Goal: Information Seeking & Learning: Learn about a topic

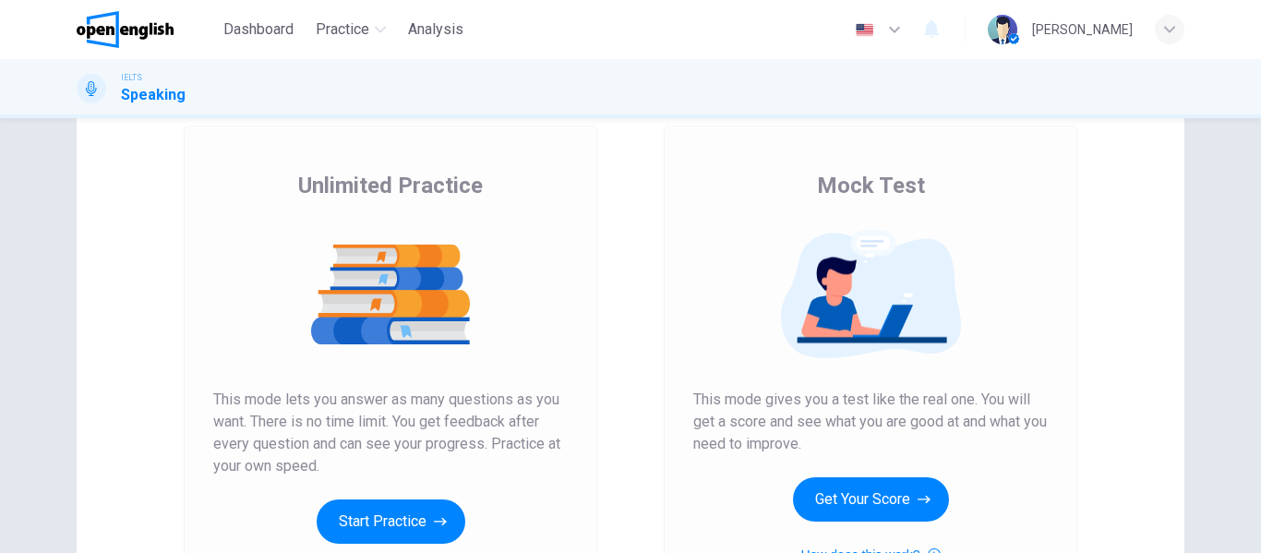
scroll to position [104, 0]
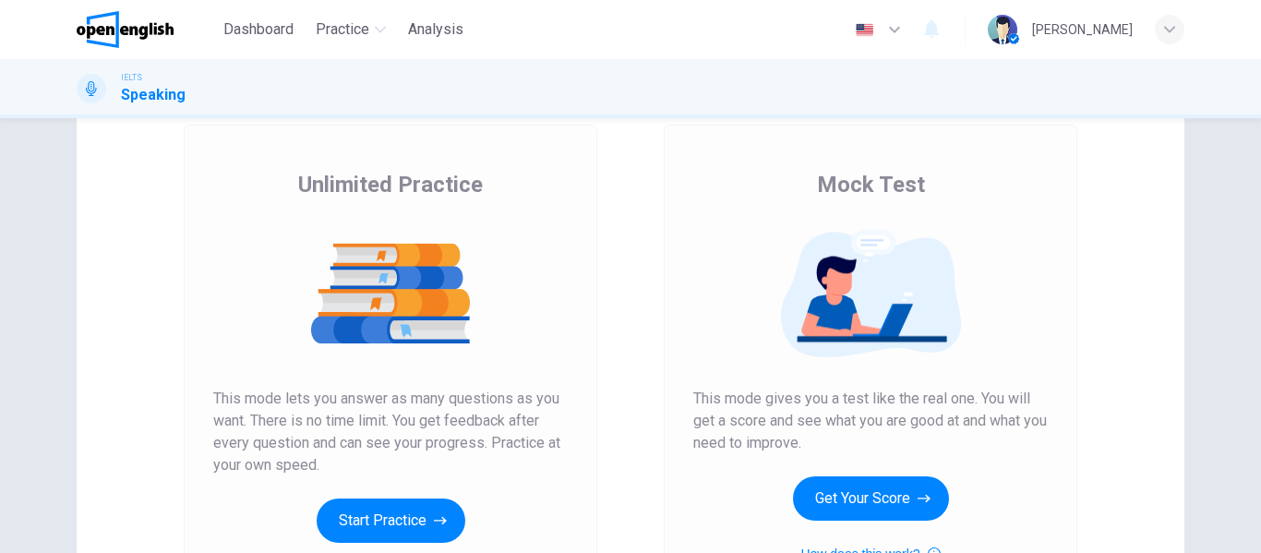
drag, startPoint x: 814, startPoint y: 174, endPoint x: 889, endPoint y: 189, distance: 76.2
click at [889, 189] on span "Mock Test" at bounding box center [871, 185] width 108 height 30
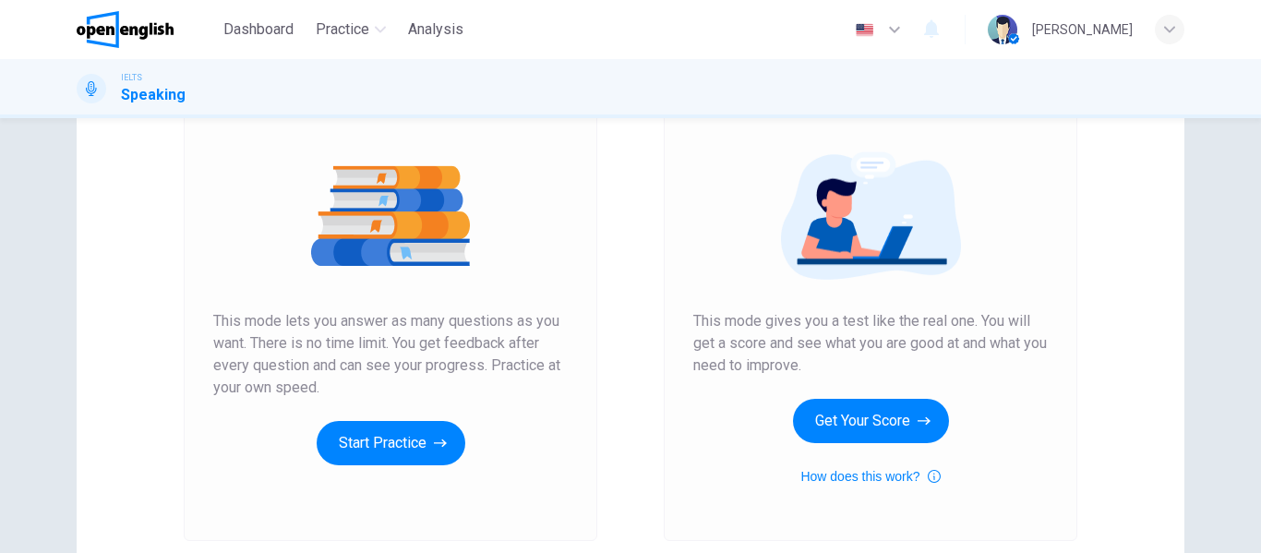
scroll to position [184, 0]
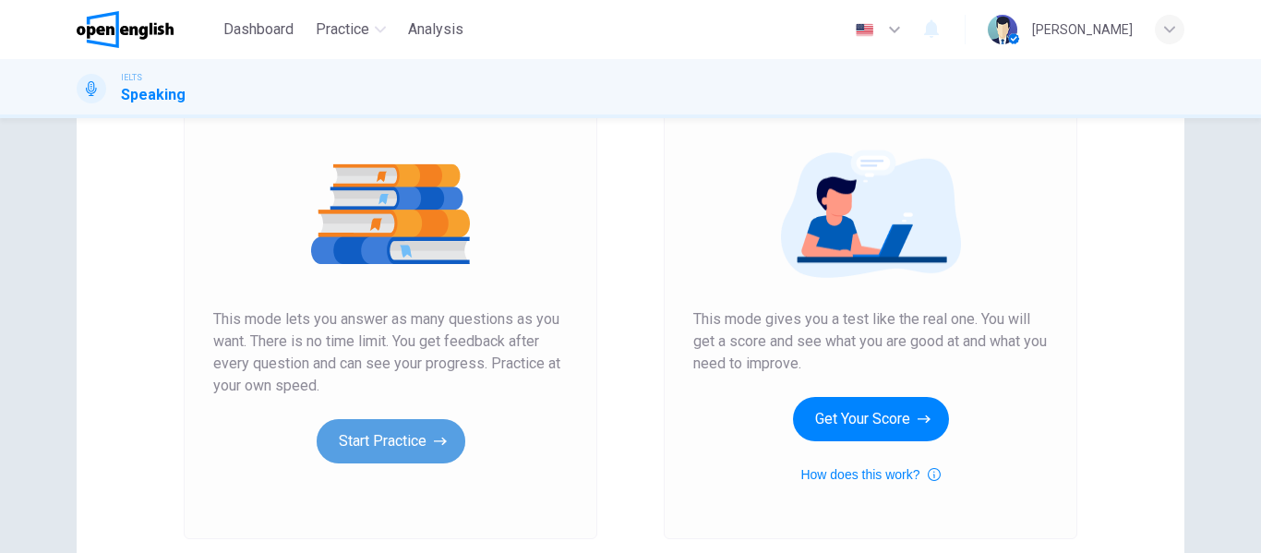
click at [425, 445] on button "Start Practice" at bounding box center [391, 441] width 149 height 44
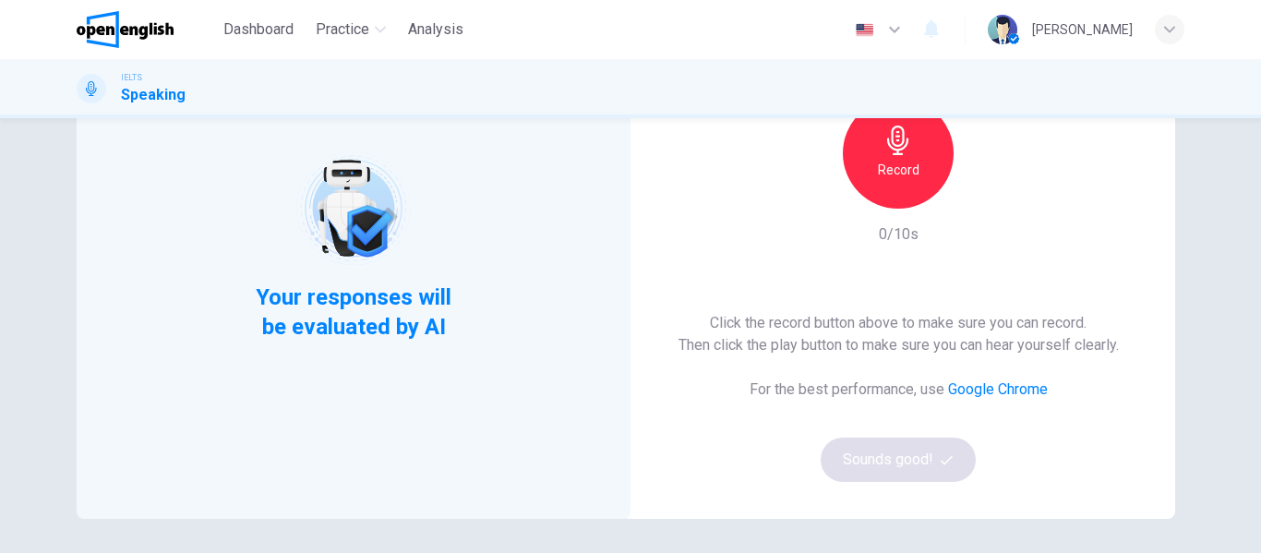
scroll to position [185, 0]
click at [900, 150] on icon "button" at bounding box center [899, 139] width 30 height 30
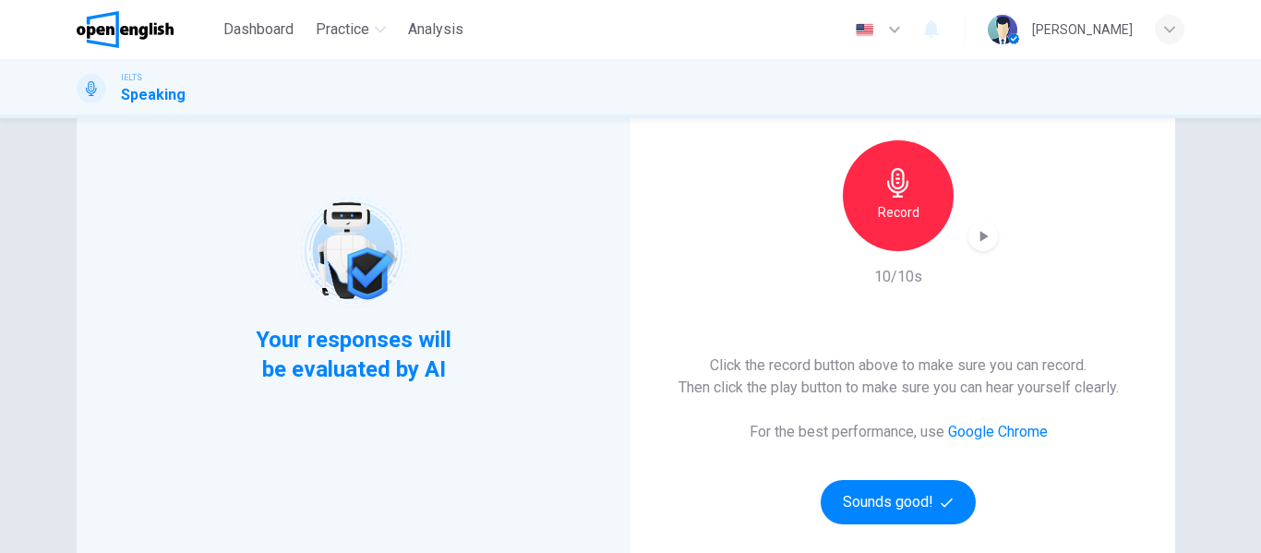
scroll to position [142, 0]
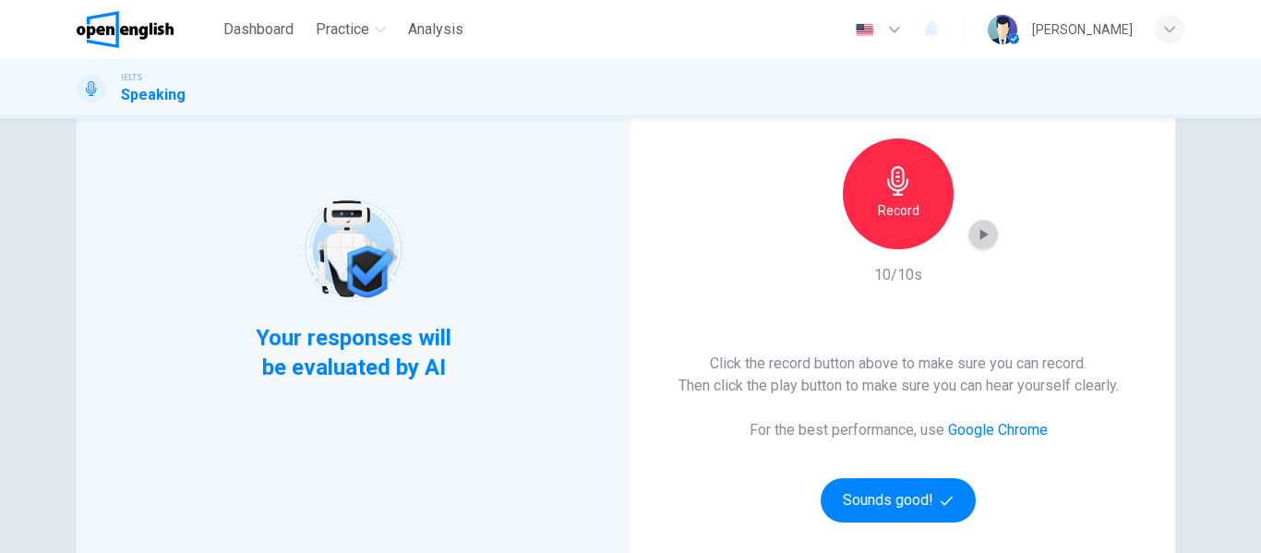
click at [981, 236] on icon "button" at bounding box center [983, 234] width 18 height 18
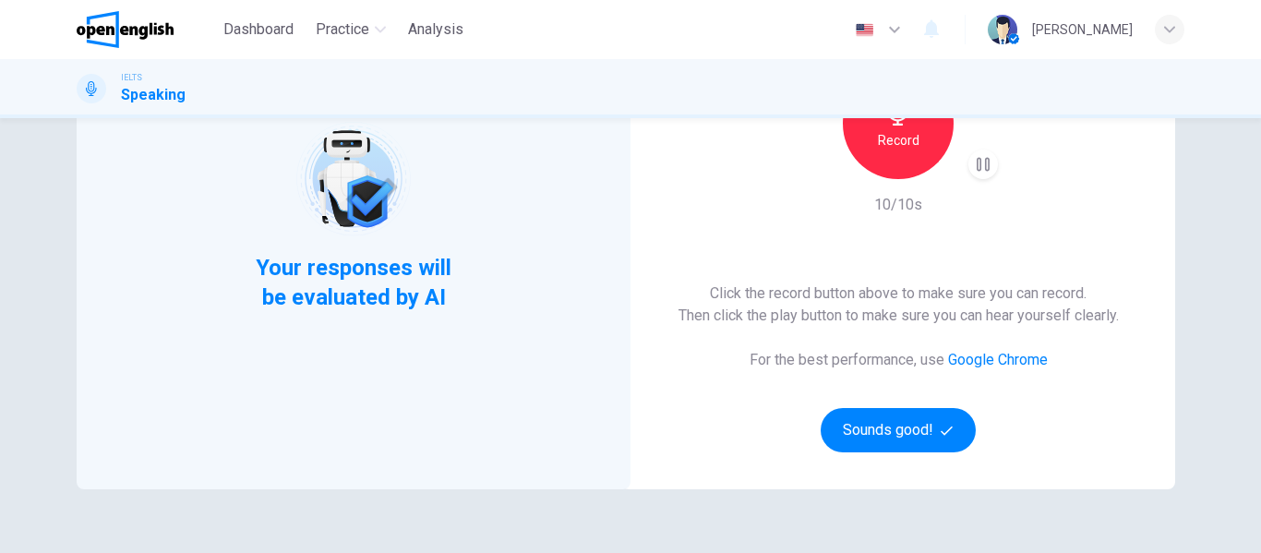
scroll to position [218, 0]
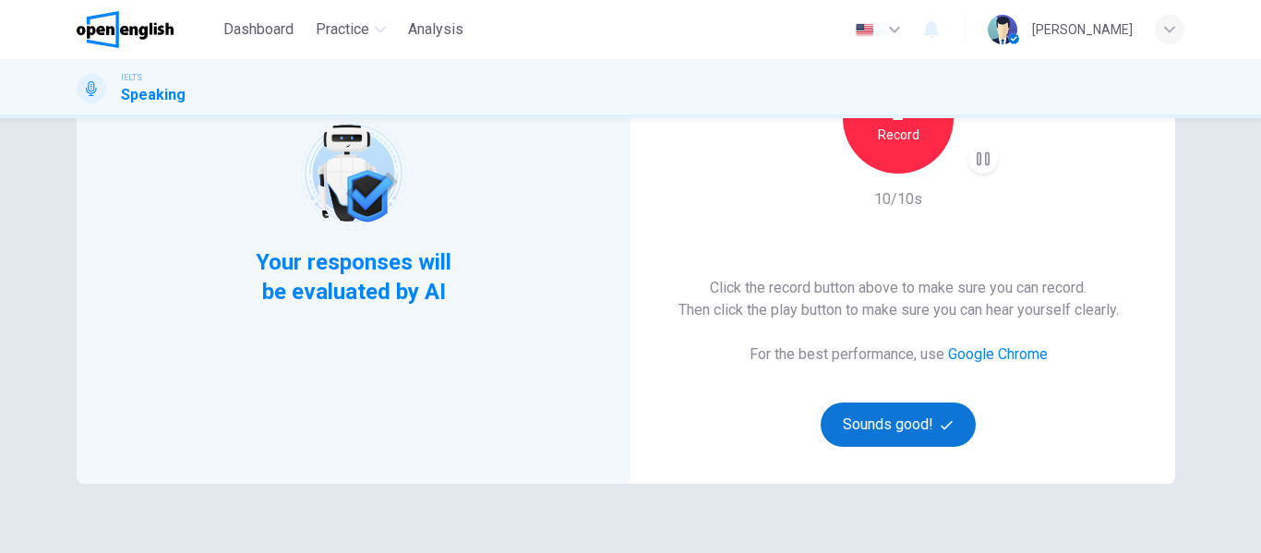
click at [892, 420] on button "Sounds good!" at bounding box center [898, 425] width 155 height 44
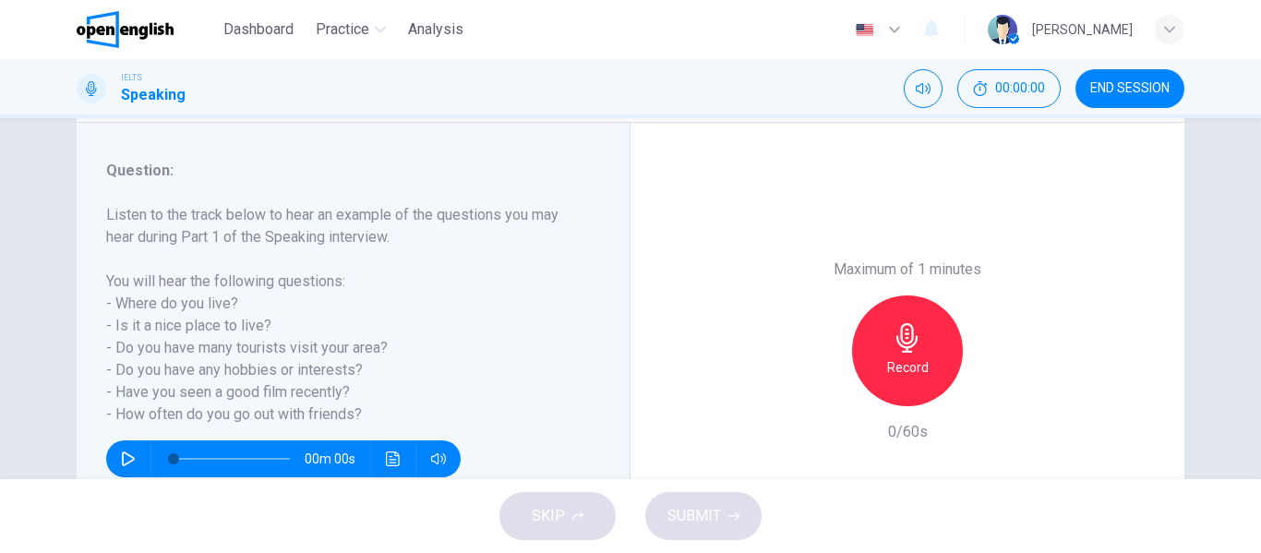
scroll to position [260, 0]
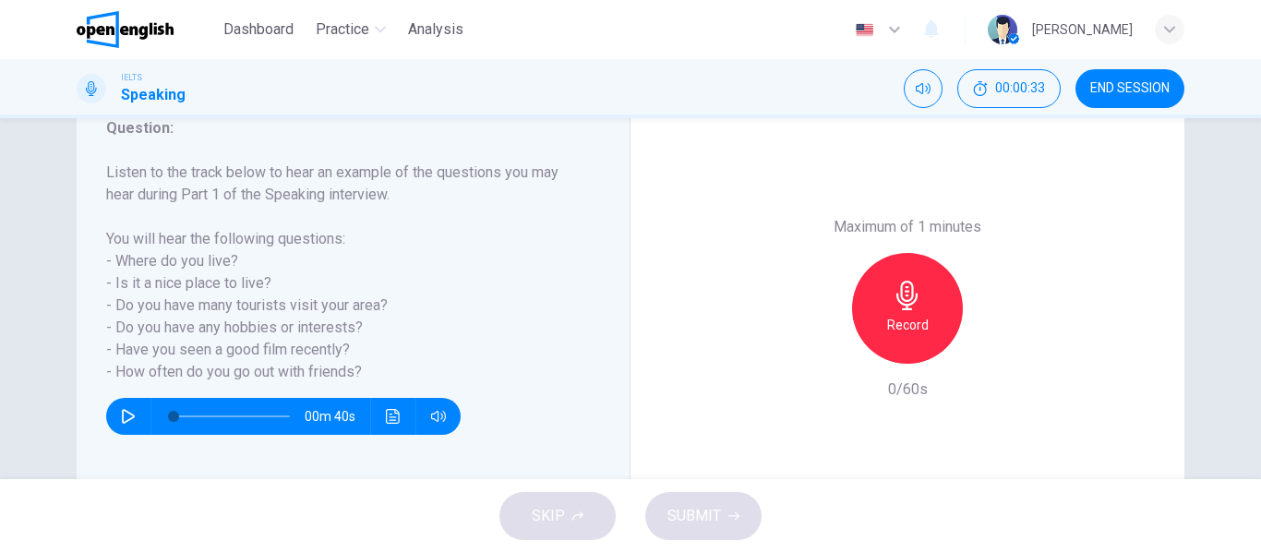
click at [582, 328] on div "Question : Listen to the track below to hear an example of the questions you ma…" at bounding box center [360, 308] width 509 height 382
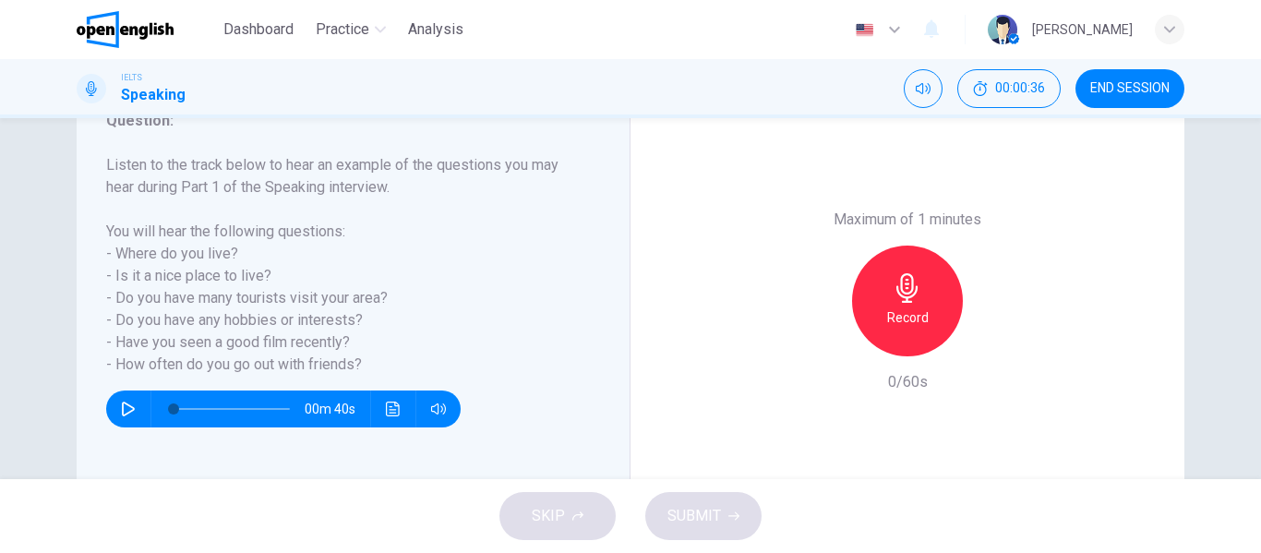
scroll to position [258, 0]
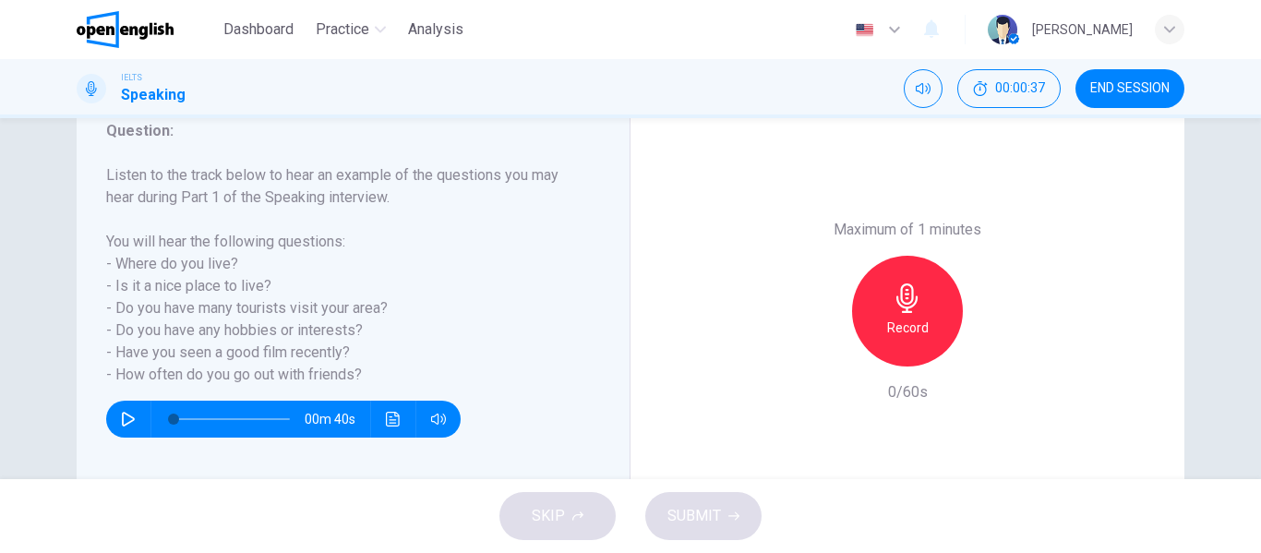
click at [122, 416] on icon "button" at bounding box center [128, 419] width 15 height 15
type input "*"
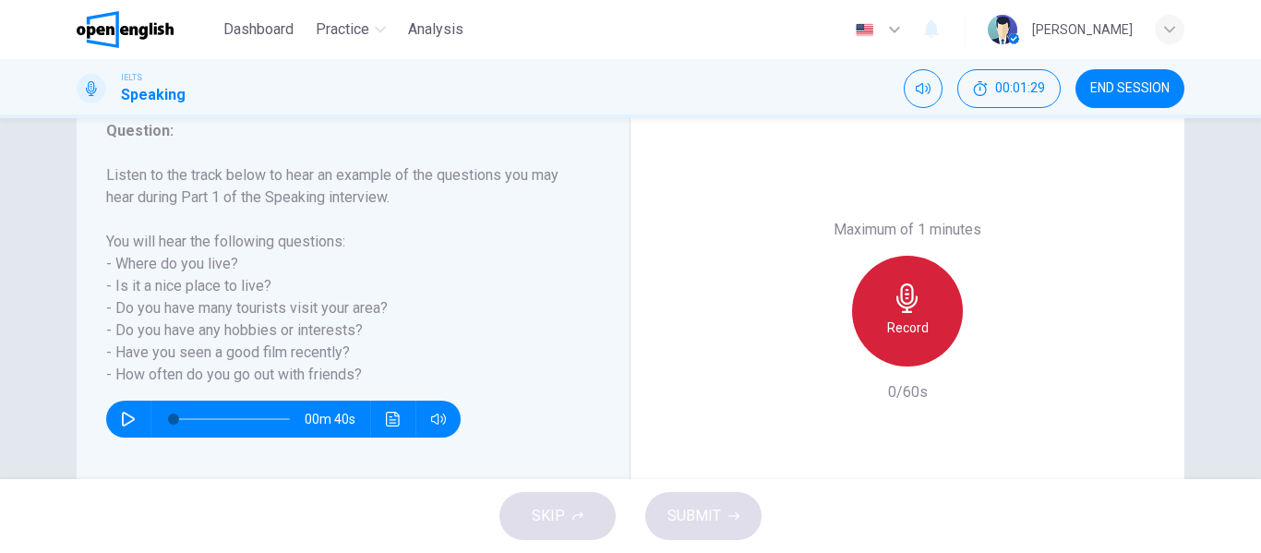
click at [896, 298] on icon "button" at bounding box center [906, 298] width 21 height 30
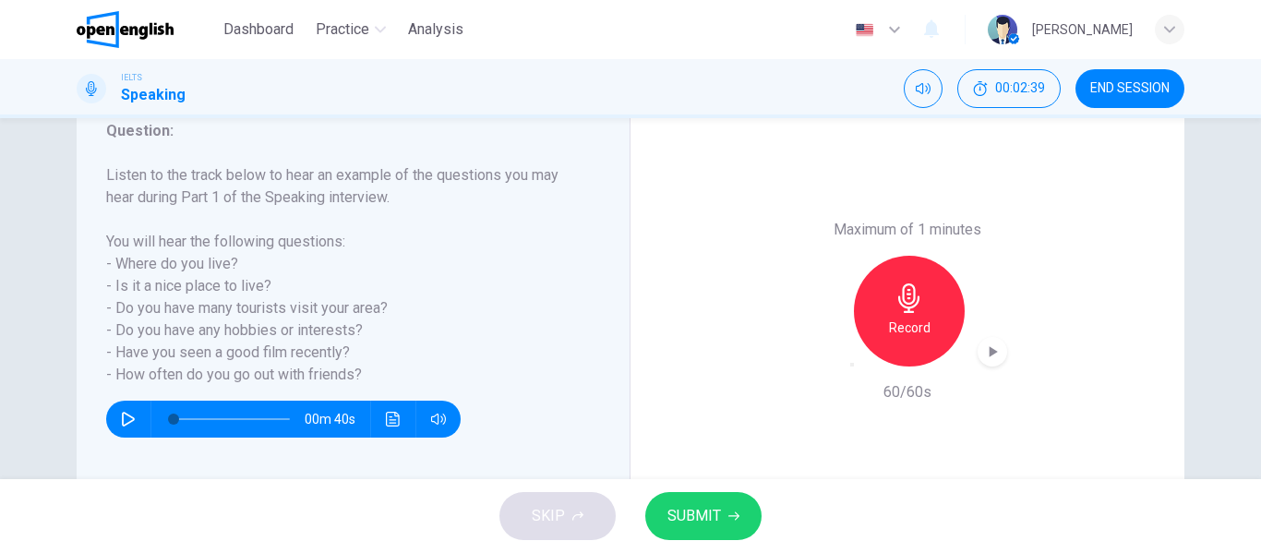
click at [893, 342] on div "Record" at bounding box center [909, 311] width 111 height 111
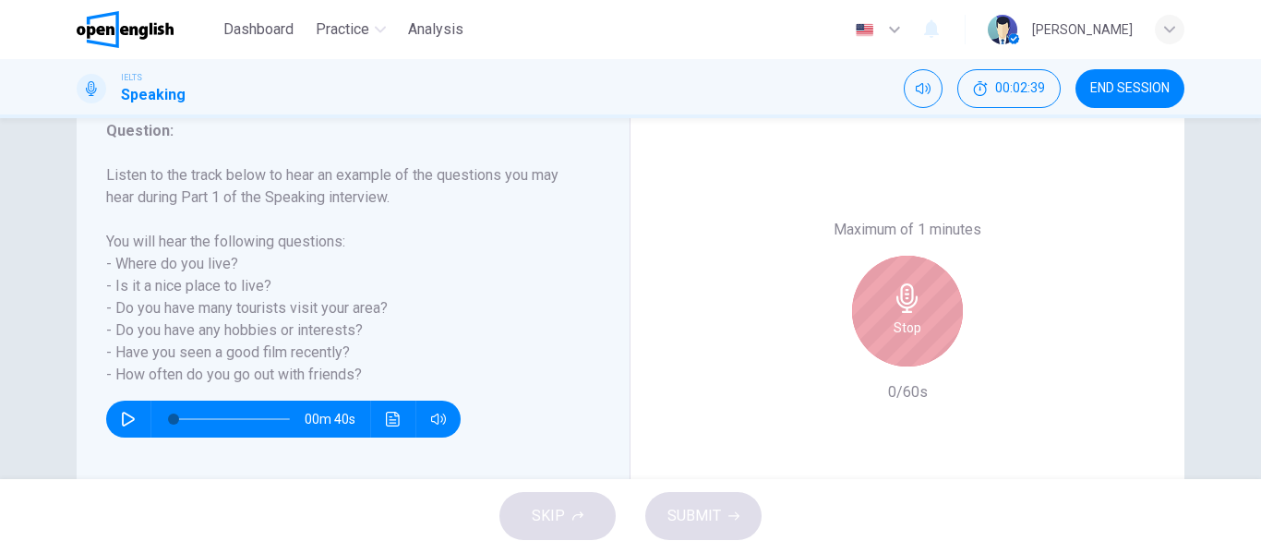
click at [893, 342] on div "Stop" at bounding box center [907, 311] width 111 height 111
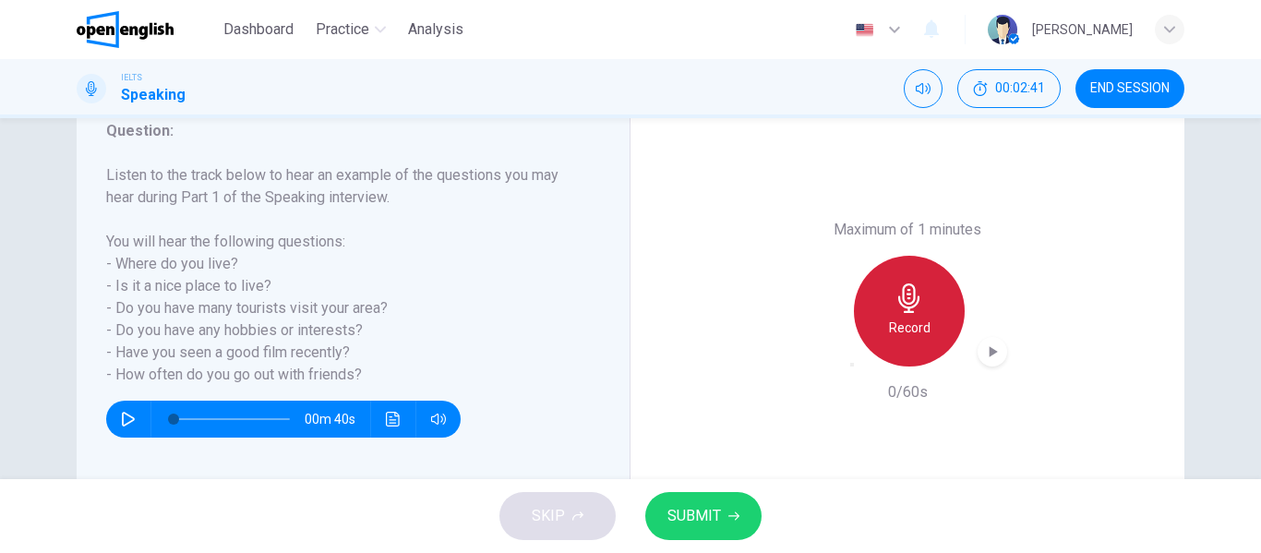
click at [893, 342] on div "Record" at bounding box center [909, 311] width 111 height 111
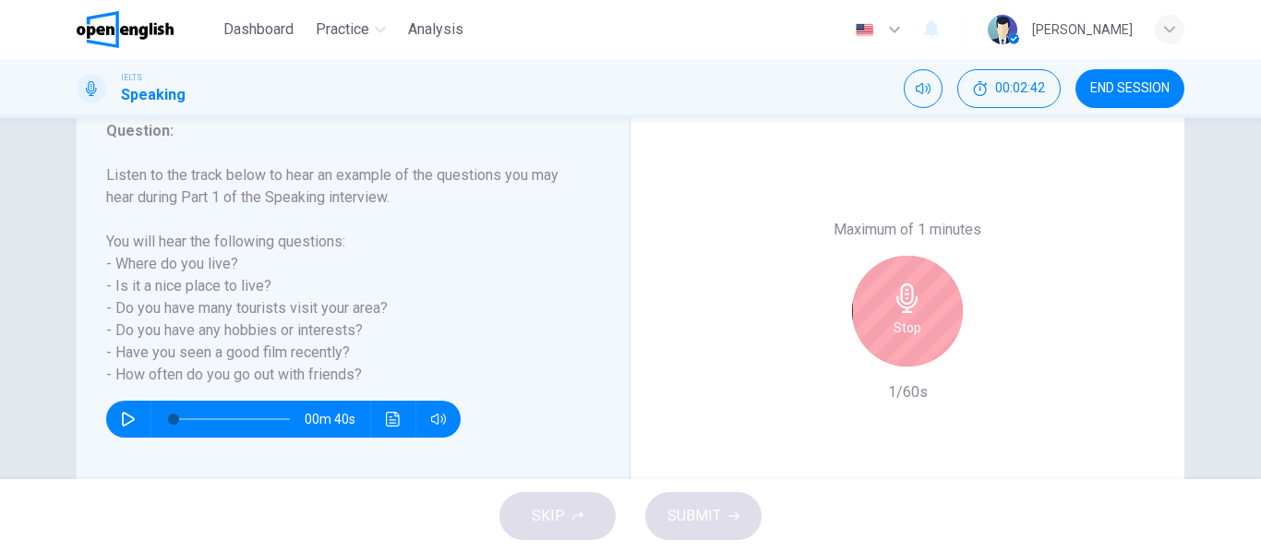
click at [907, 395] on h6 "1/60s" at bounding box center [908, 392] width 40 height 22
drag, startPoint x: 827, startPoint y: 374, endPoint x: 876, endPoint y: 323, distance: 70.5
click at [876, 323] on div "Maximum of 1 minutes Stop 1/60s" at bounding box center [907, 311] width 199 height 185
click at [876, 323] on div "Stop" at bounding box center [907, 311] width 111 height 111
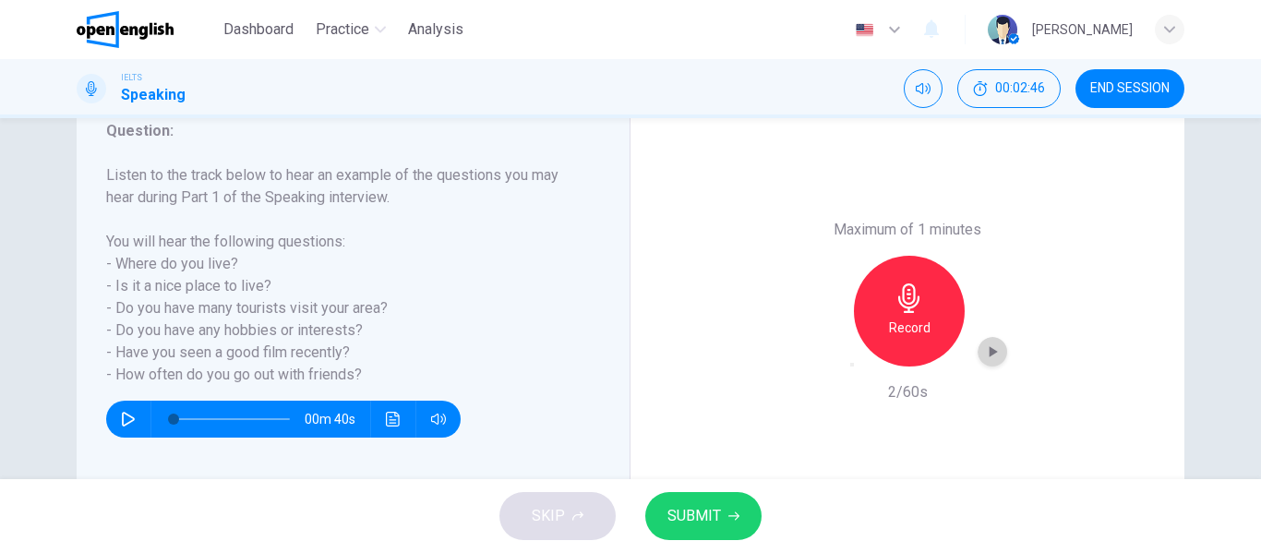
click at [995, 356] on icon "button" at bounding box center [992, 352] width 18 height 18
click at [856, 368] on icon "button" at bounding box center [863, 375] width 15 height 15
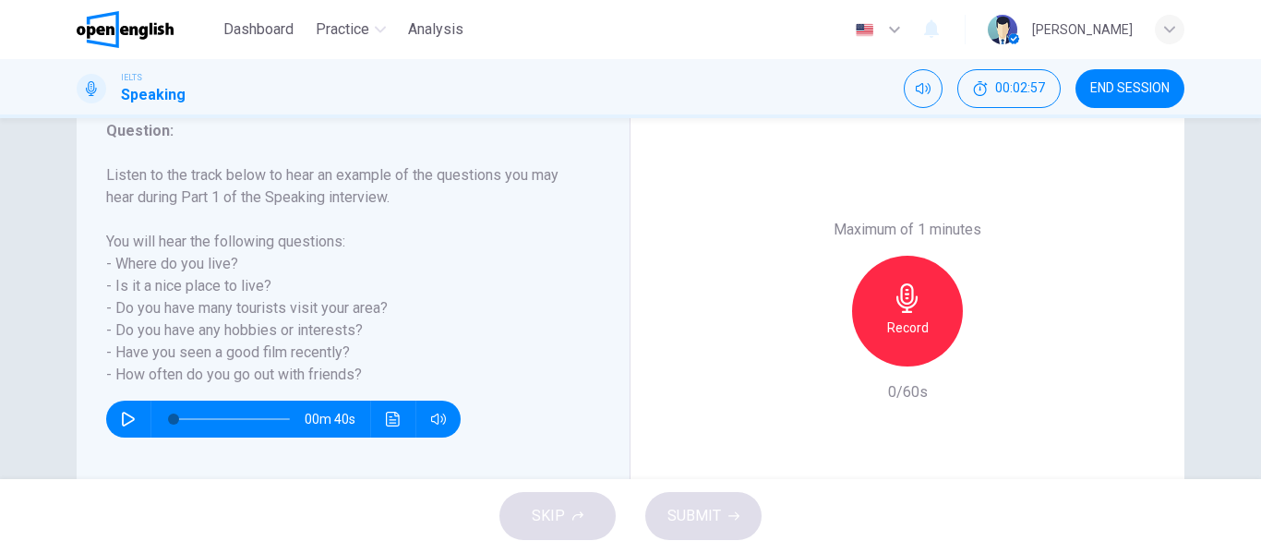
click at [864, 398] on div "Maximum of 1 minutes Record 0/60s" at bounding box center [907, 311] width 199 height 185
click at [799, 372] on div "Maximum of 1 minutes Record 0/60s" at bounding box center [908, 311] width 554 height 456
click at [739, 346] on div "Maximum of 1 minutes Record 0/60s" at bounding box center [908, 311] width 554 height 456
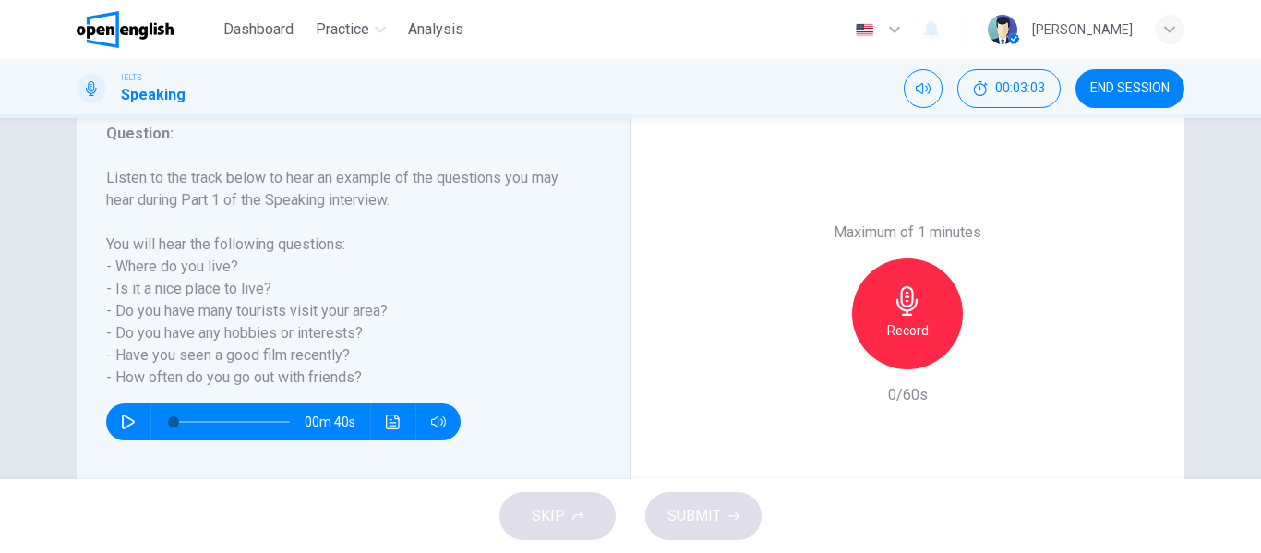
scroll to position [241, 0]
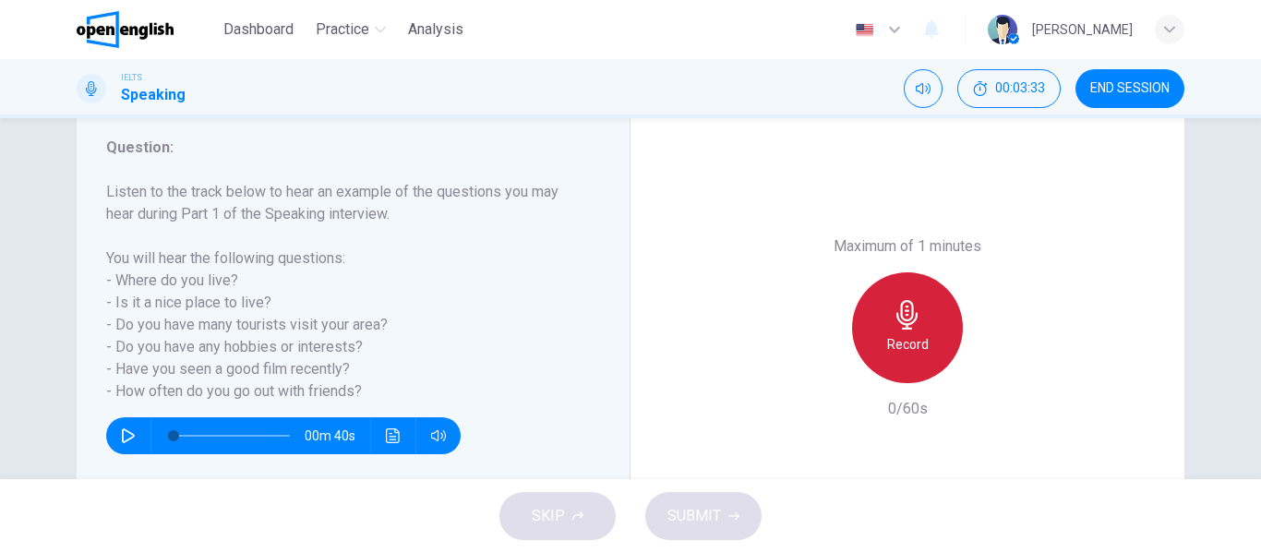
click at [907, 336] on h6 "Record" at bounding box center [908, 344] width 42 height 22
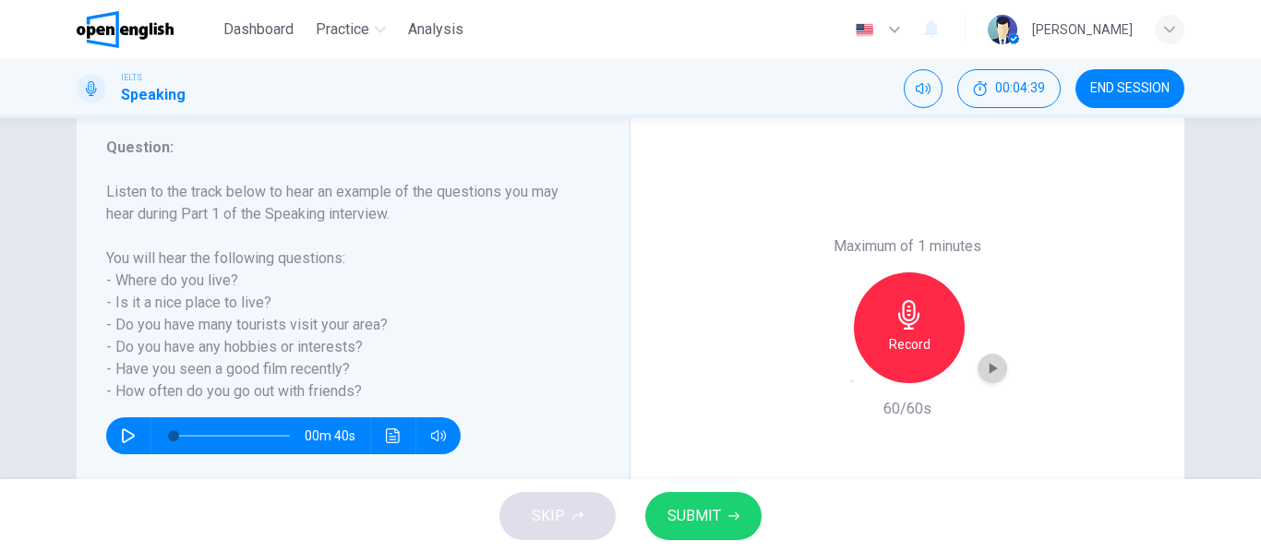
click at [983, 366] on icon "button" at bounding box center [992, 368] width 18 height 18
click at [698, 507] on span "SUBMIT" at bounding box center [694, 516] width 54 height 26
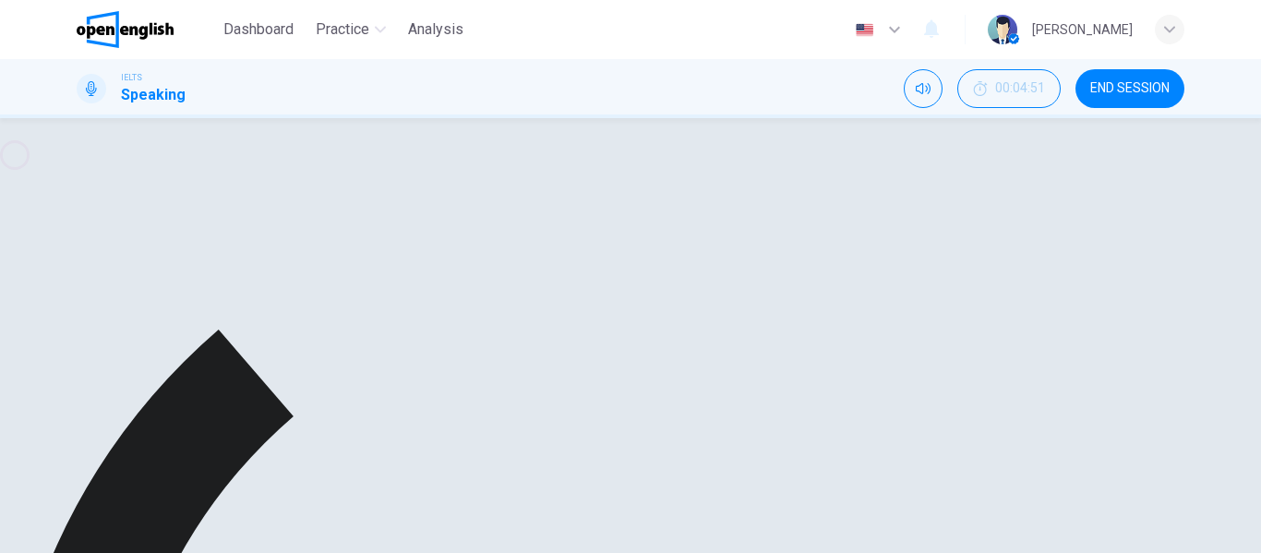
click at [987, 378] on div "button" at bounding box center [993, 369] width 30 height 30
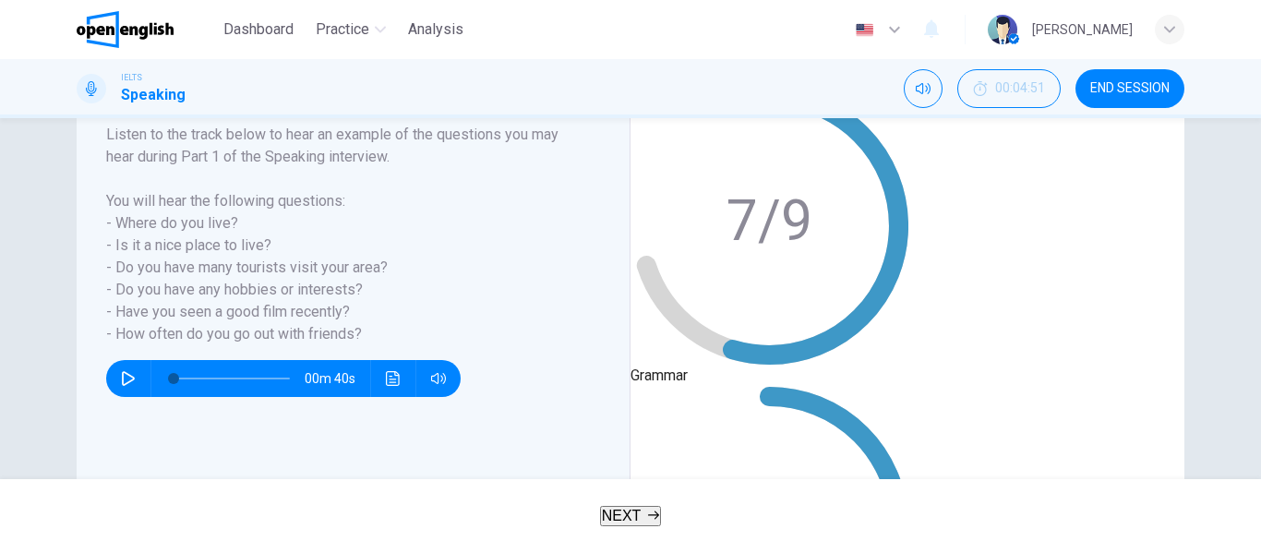
scroll to position [225, 0]
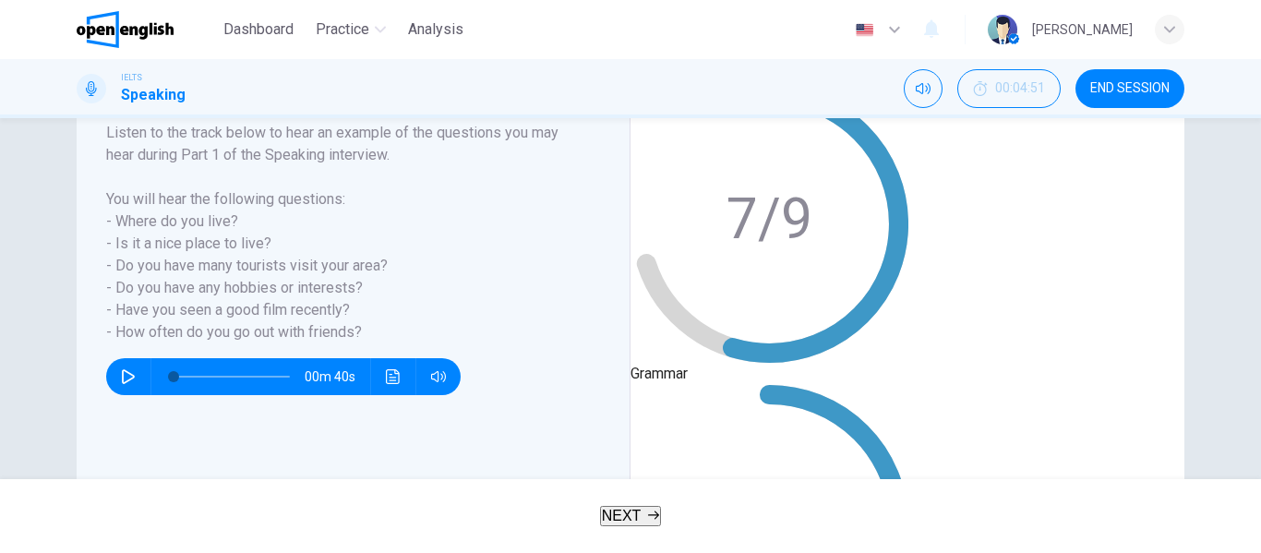
drag, startPoint x: 770, startPoint y: 263, endPoint x: 861, endPoint y: 263, distance: 91.4
click at [861, 263] on div "Pronunciation 7/9 Grammar 5/9" at bounding box center [770, 363] width 278 height 600
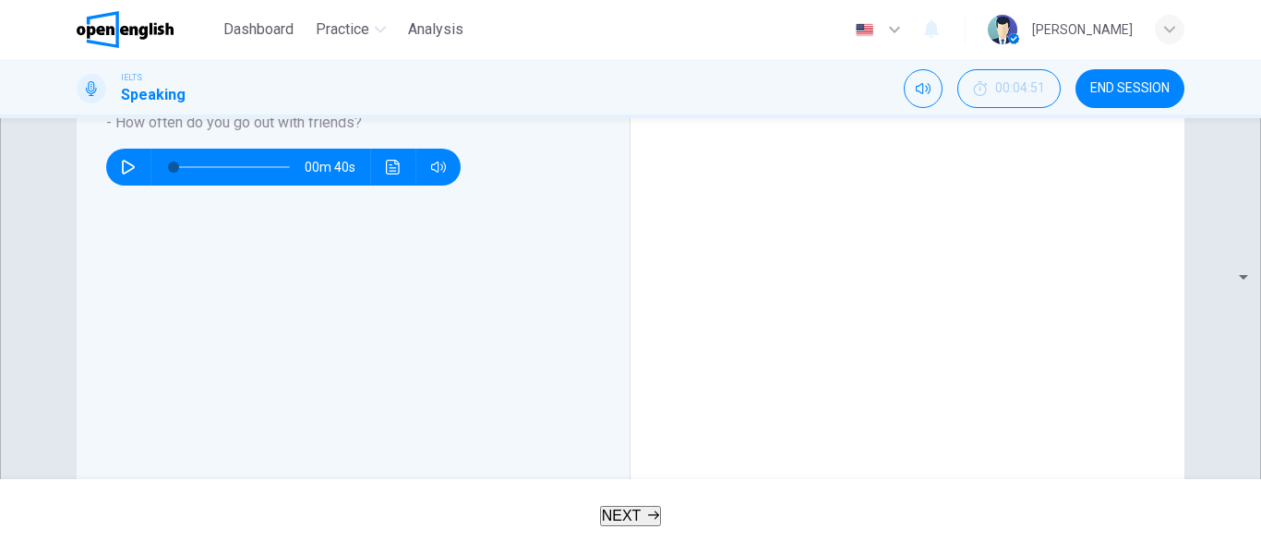
scroll to position [432, 0]
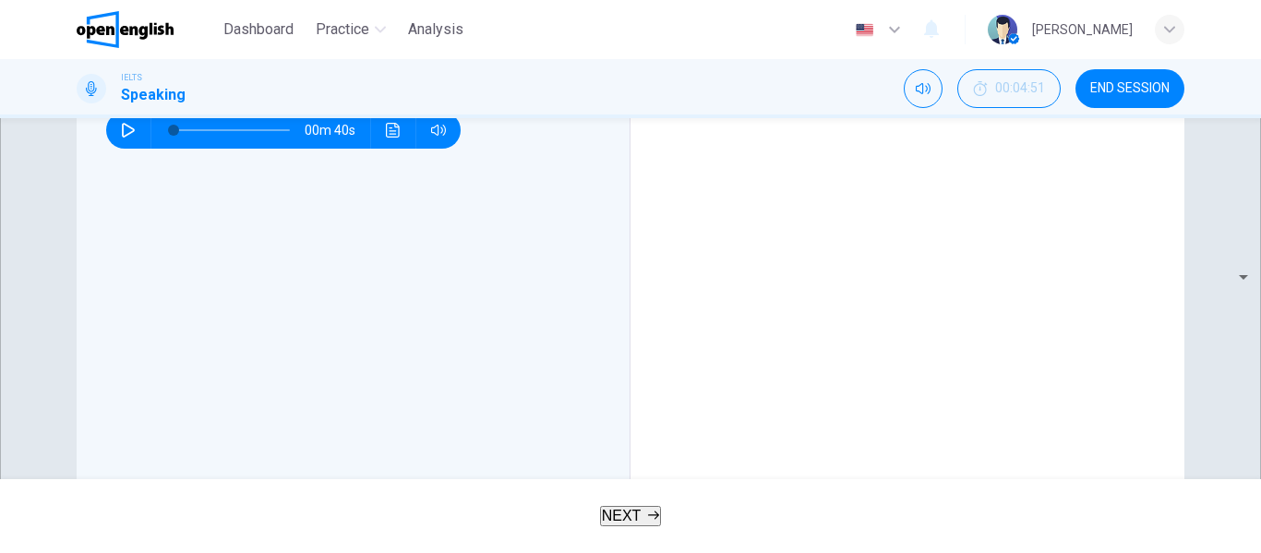
scroll to position [473, 0]
drag, startPoint x: 773, startPoint y: 233, endPoint x: 782, endPoint y: 243, distance: 13.7
drag, startPoint x: 782, startPoint y: 243, endPoint x: 998, endPoint y: 248, distance: 216.1
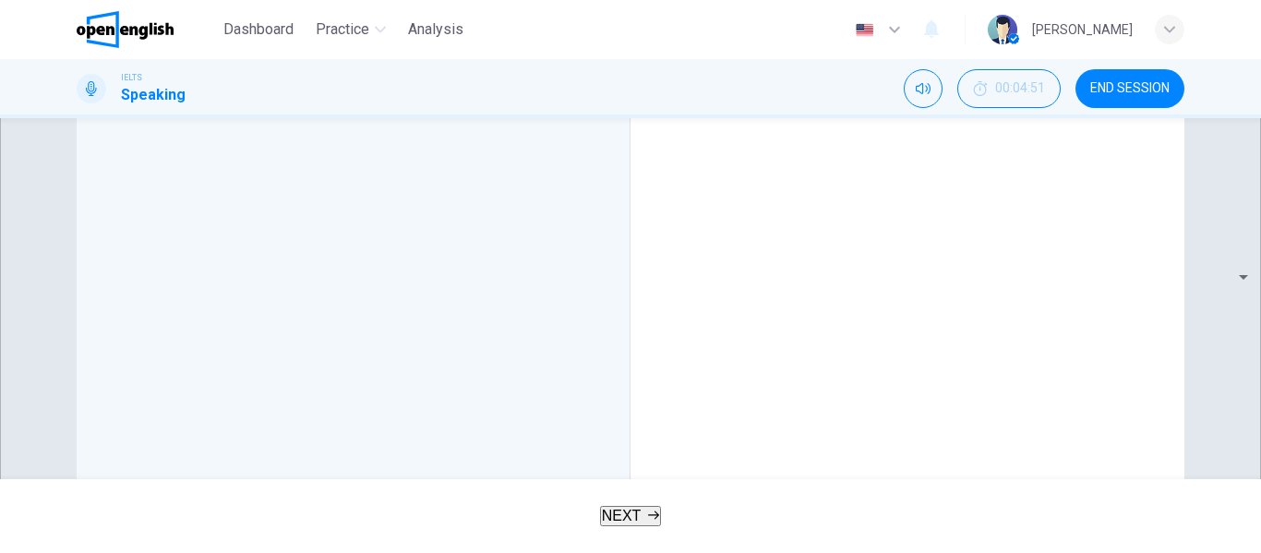
scroll to position [505, 0]
drag, startPoint x: 669, startPoint y: 237, endPoint x: 775, endPoint y: 238, distance: 105.2
drag, startPoint x: 698, startPoint y: 215, endPoint x: 861, endPoint y: 212, distance: 163.4
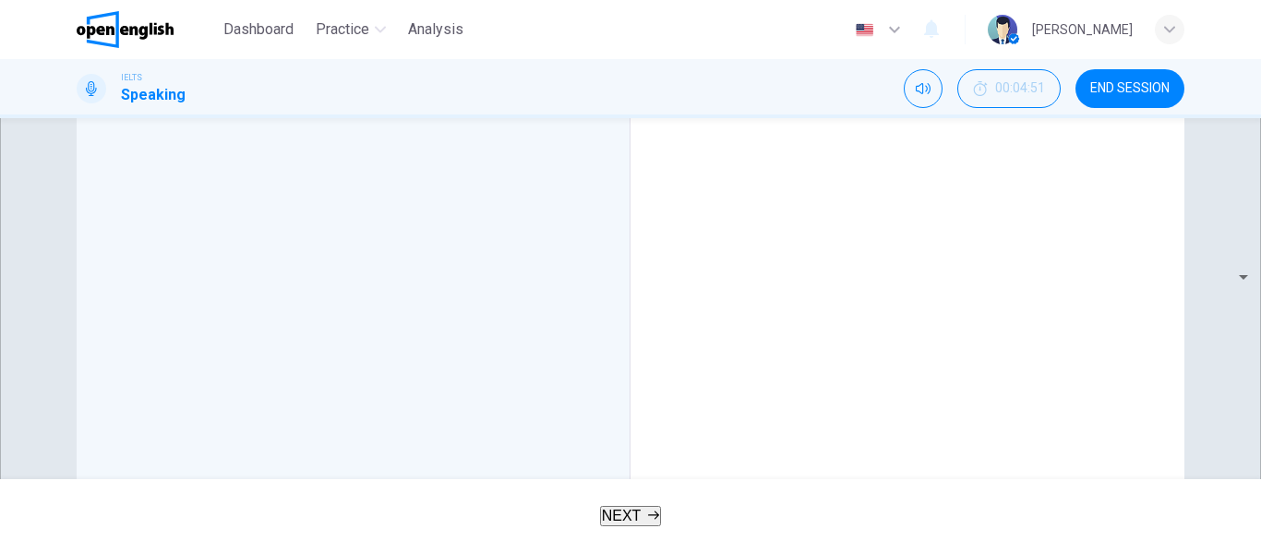
drag, startPoint x: 879, startPoint y: 212, endPoint x: 994, endPoint y: 211, distance: 115.4
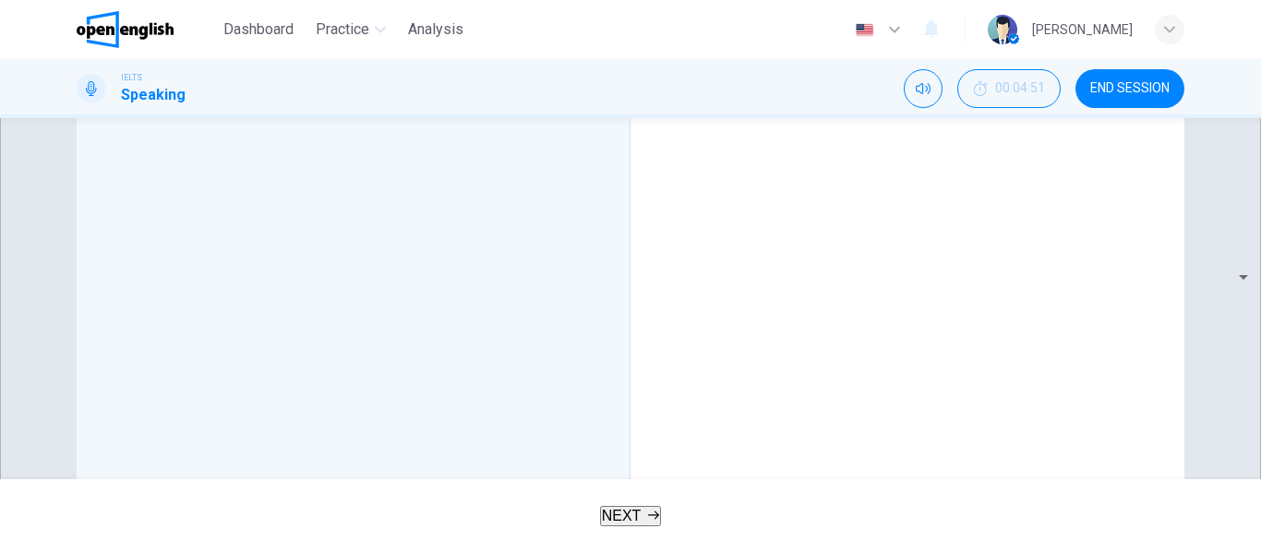
scroll to position [654, 0]
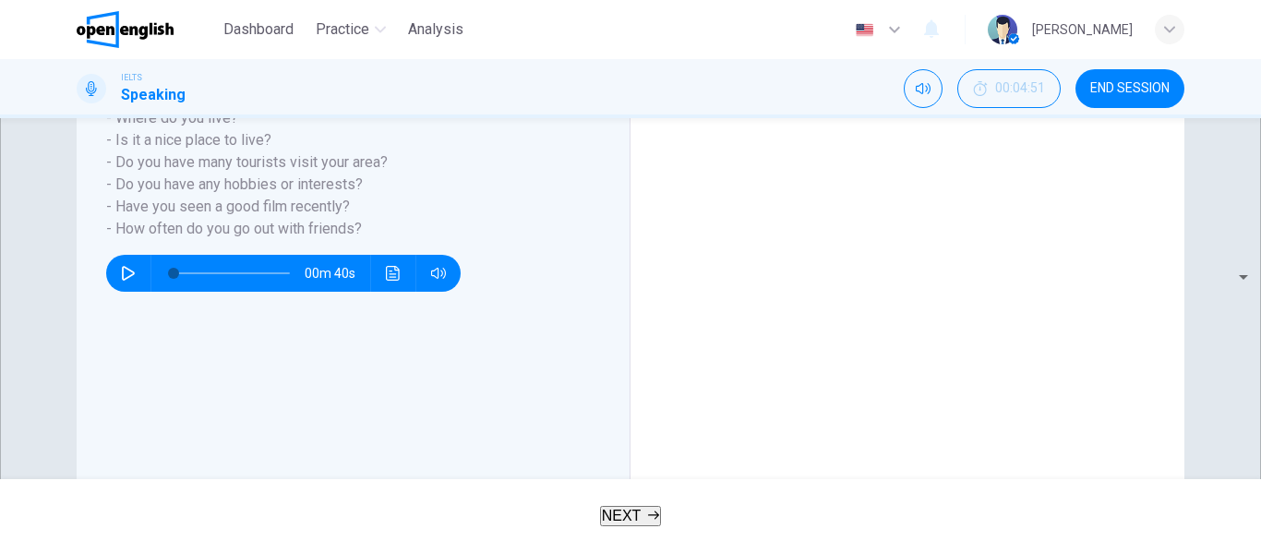
scroll to position [328, 0]
click at [1060, 348] on body "This site uses cookies, as explained in our Privacy Policy . If you agree to th…" at bounding box center [630, 276] width 1261 height 553
click at [906, 552] on div at bounding box center [630, 553] width 1261 height 0
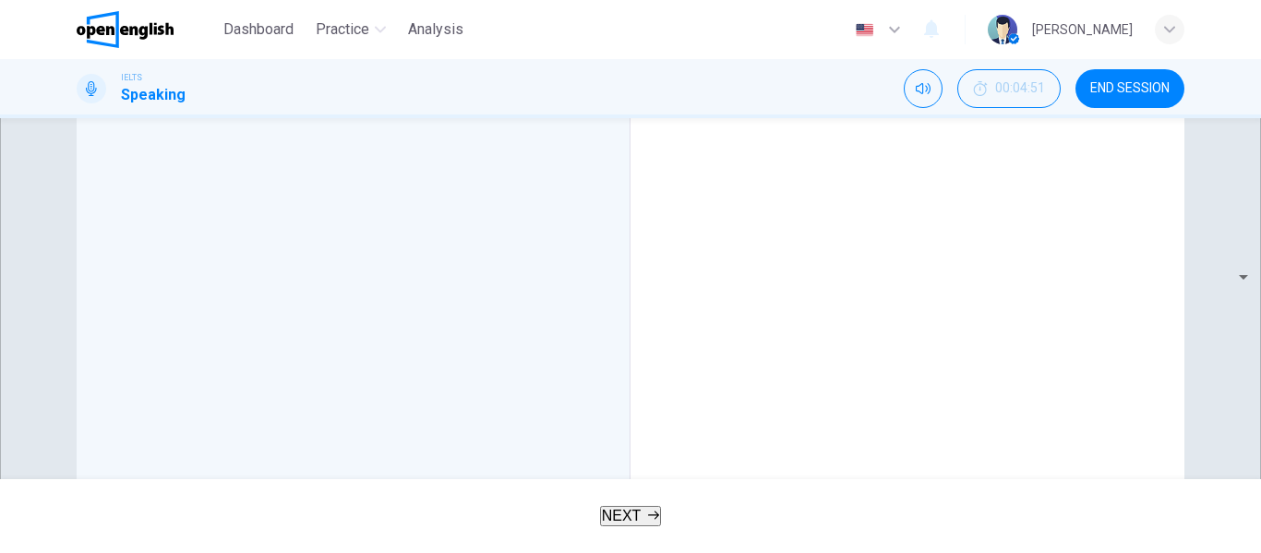
scroll to position [643, 0]
drag, startPoint x: 717, startPoint y: 245, endPoint x: 814, endPoint y: 249, distance: 97.0
drag, startPoint x: 814, startPoint y: 249, endPoint x: 727, endPoint y: 227, distance: 90.5
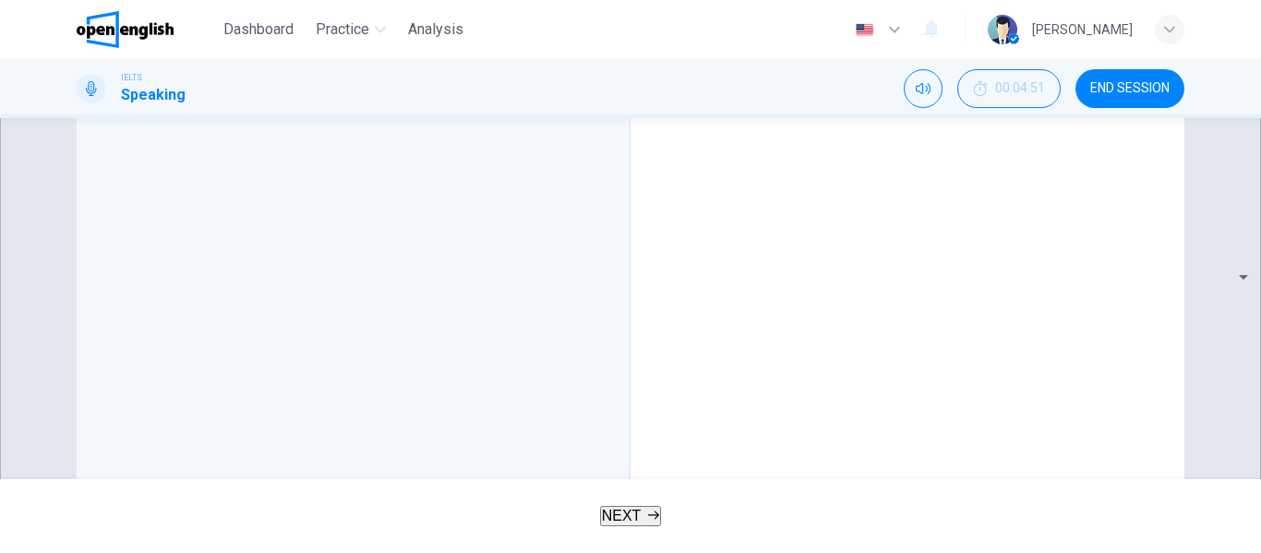
scroll to position [669, 0]
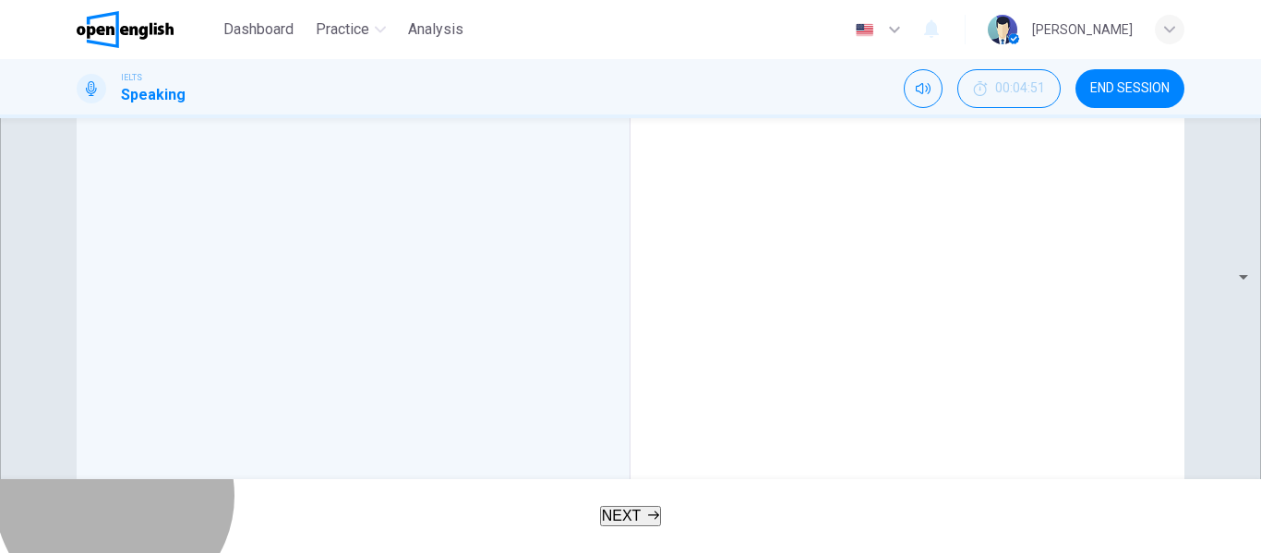
click at [662, 509] on button "NEXT" at bounding box center [631, 516] width 62 height 20
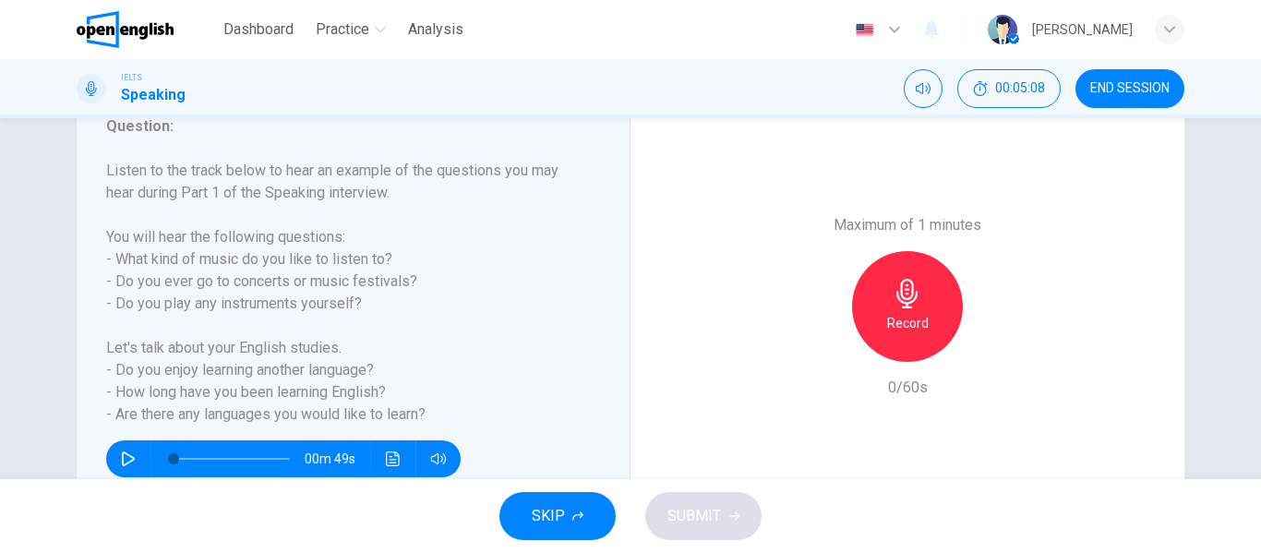
scroll to position [263, 0]
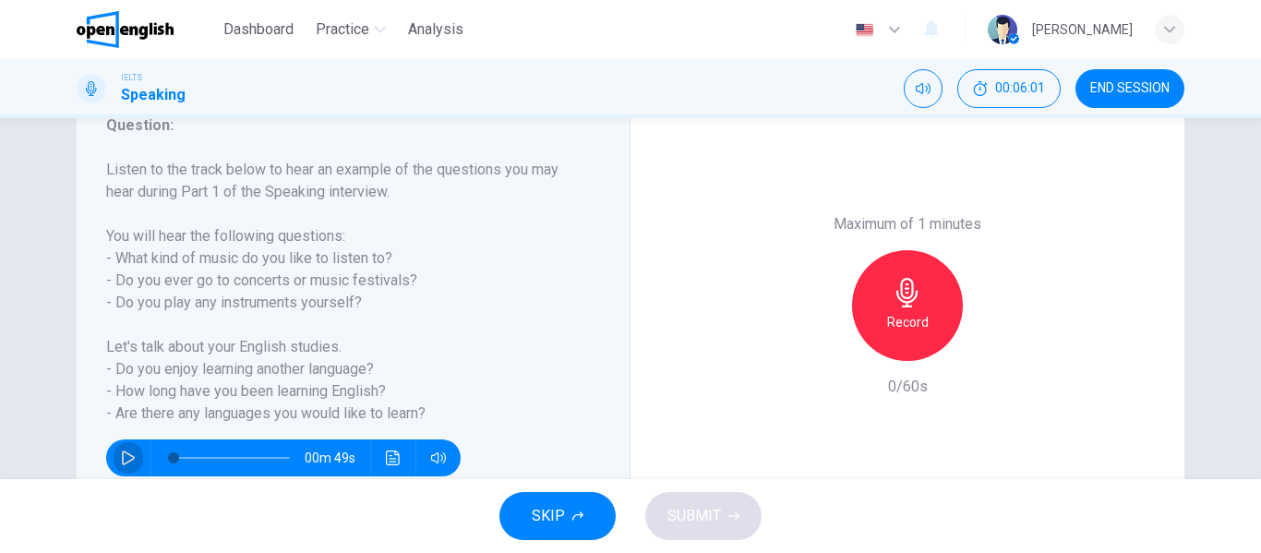
click at [122, 463] on icon "button" at bounding box center [128, 458] width 13 height 15
type input "*"
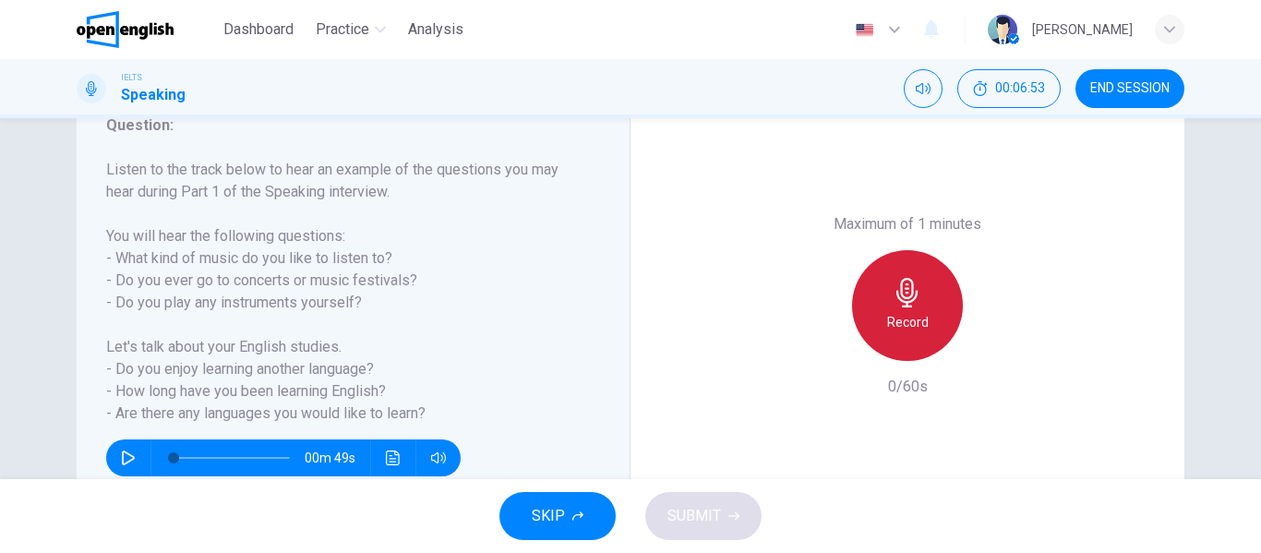
click at [889, 343] on div "Record" at bounding box center [907, 305] width 111 height 111
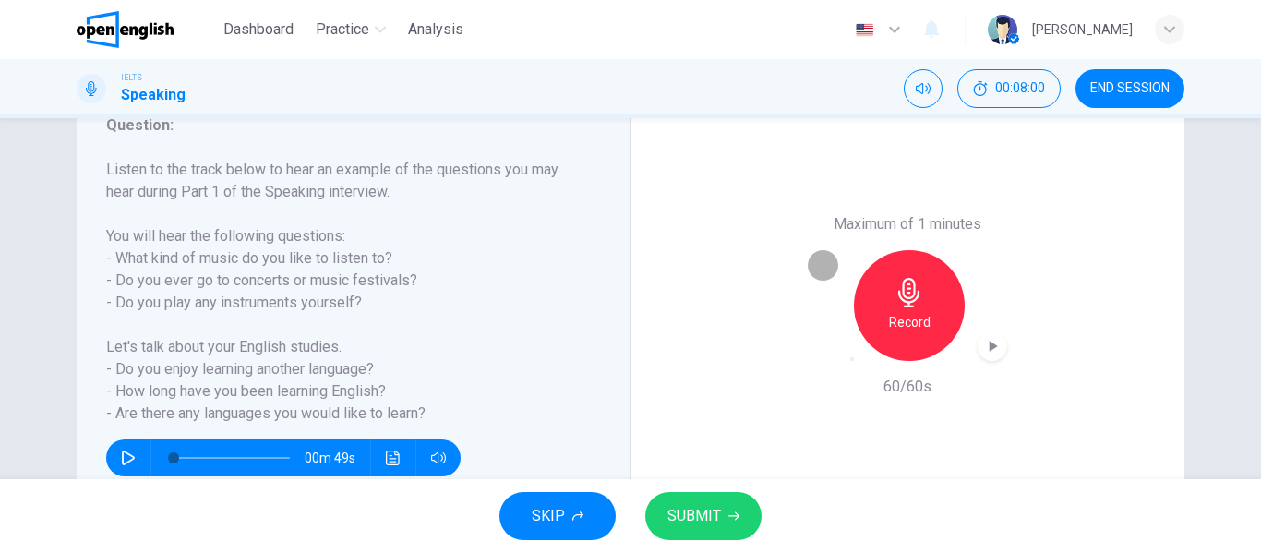
click at [852, 359] on icon "button" at bounding box center [852, 359] width 0 height 0
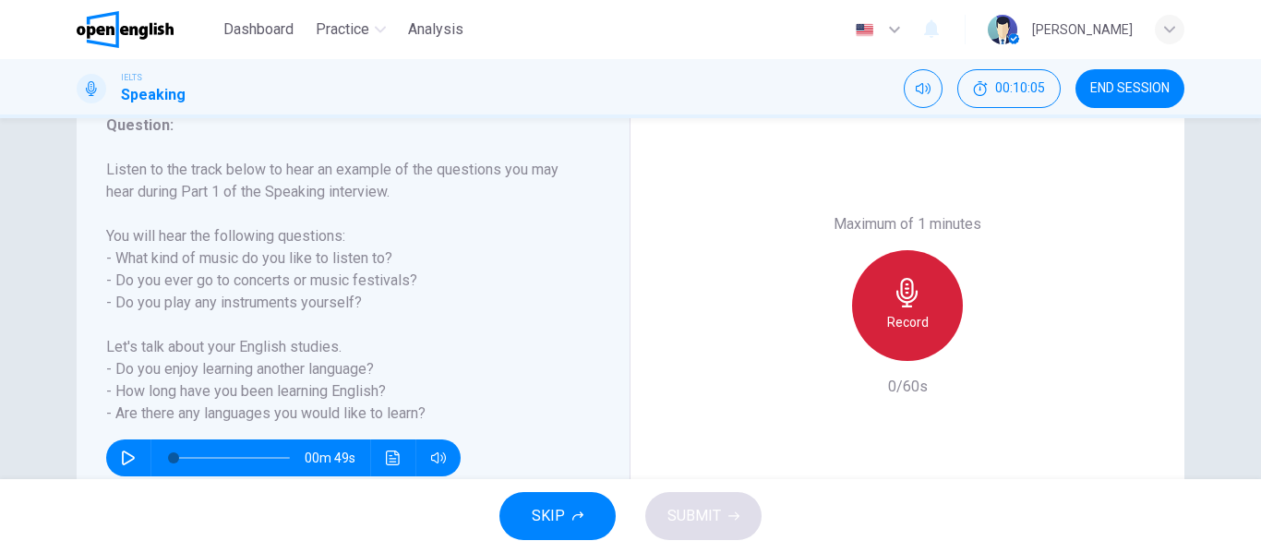
click at [901, 314] on h6 "Record" at bounding box center [908, 322] width 42 height 22
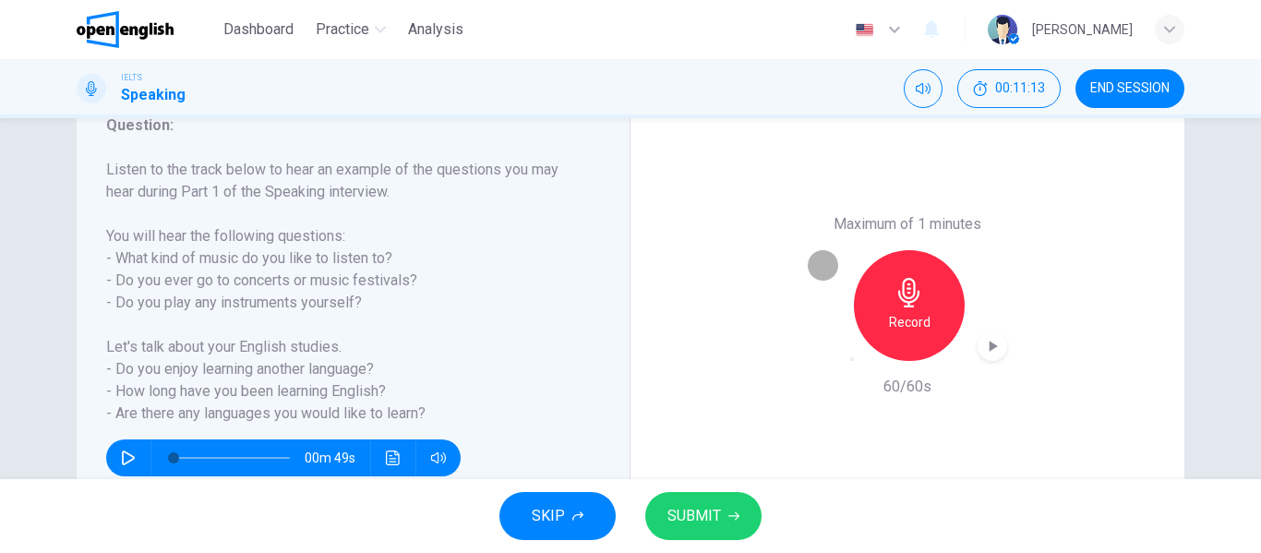
click at [852, 359] on icon "button" at bounding box center [852, 359] width 0 height 0
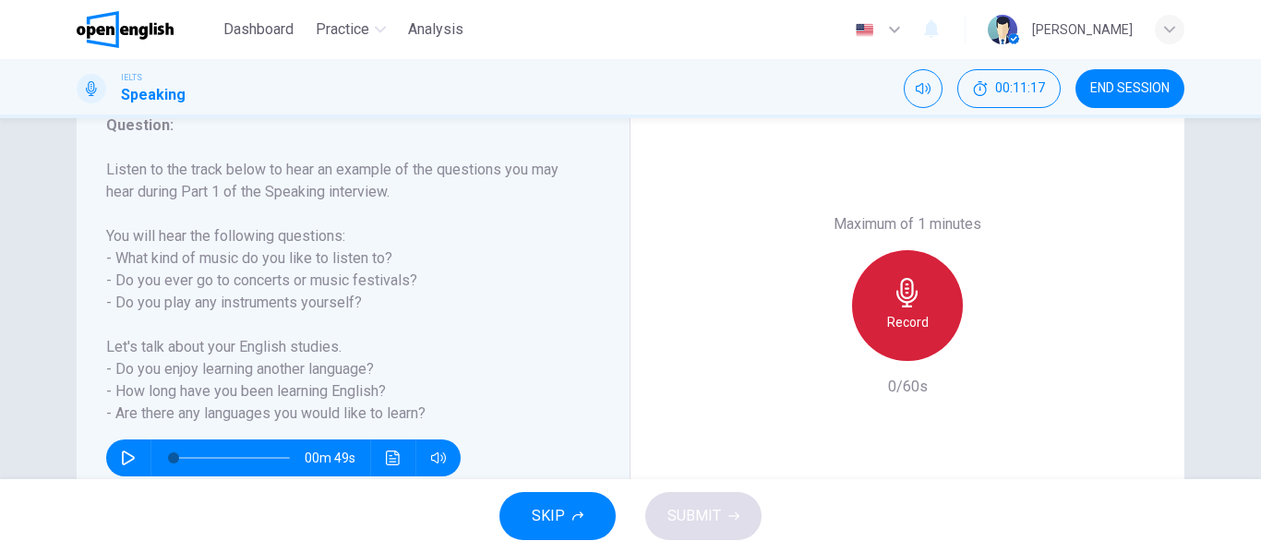
click at [893, 316] on h6 "Record" at bounding box center [908, 322] width 42 height 22
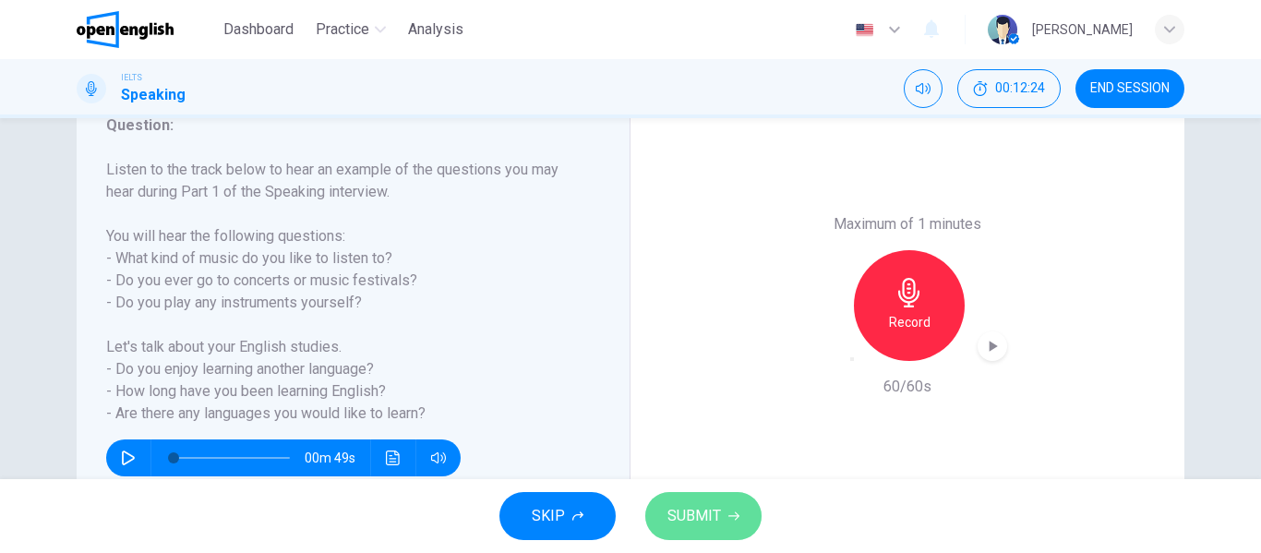
click at [738, 523] on button "SUBMIT" at bounding box center [703, 516] width 116 height 48
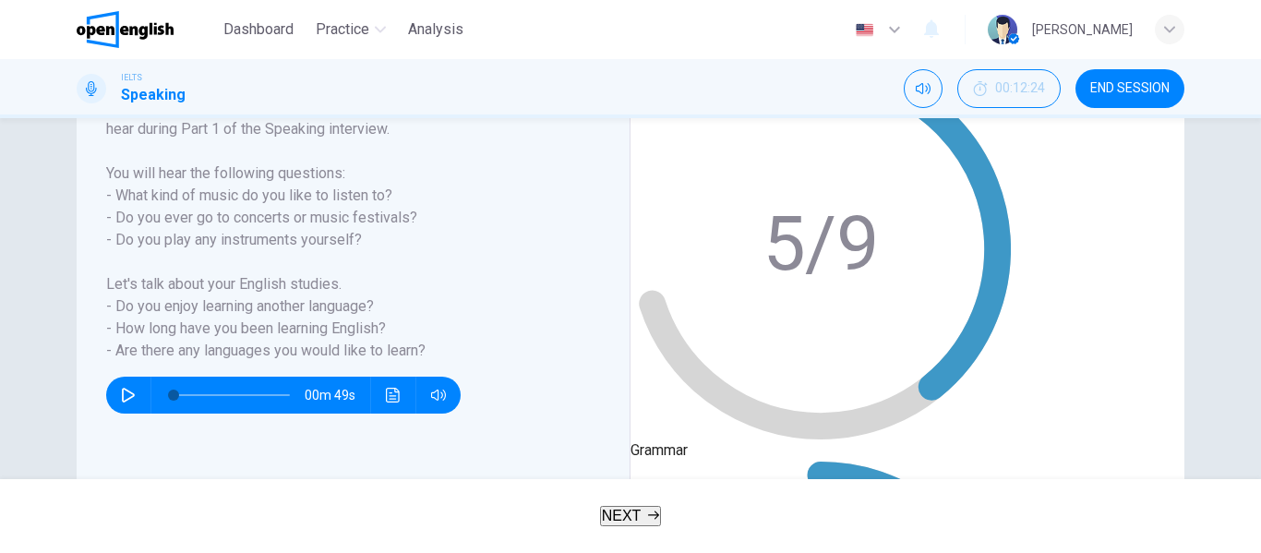
scroll to position [250, 0]
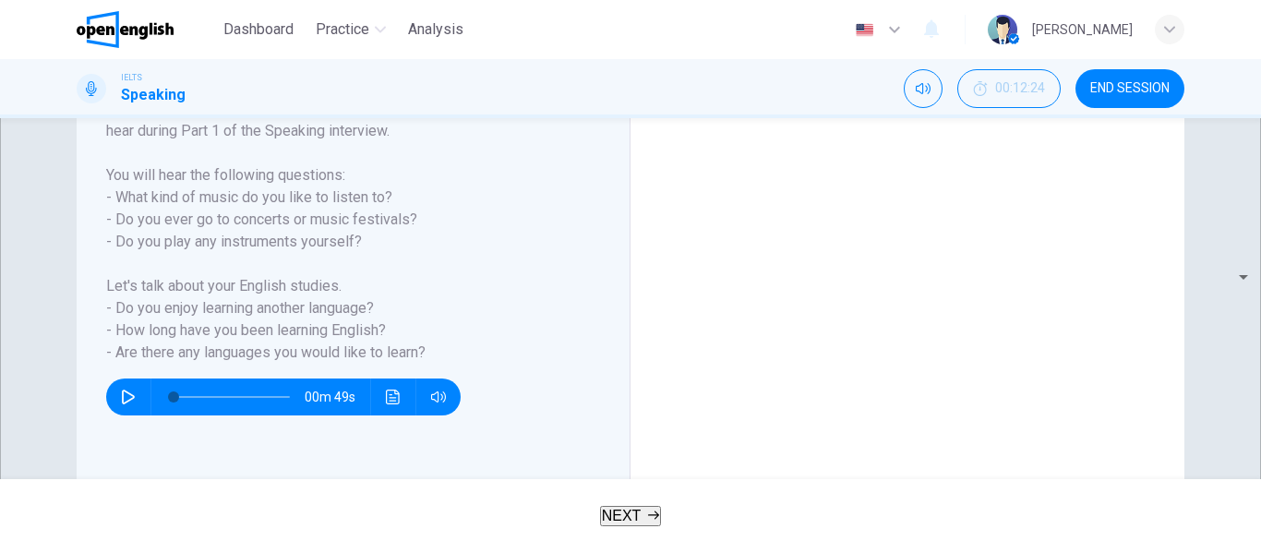
scroll to position [337, 0]
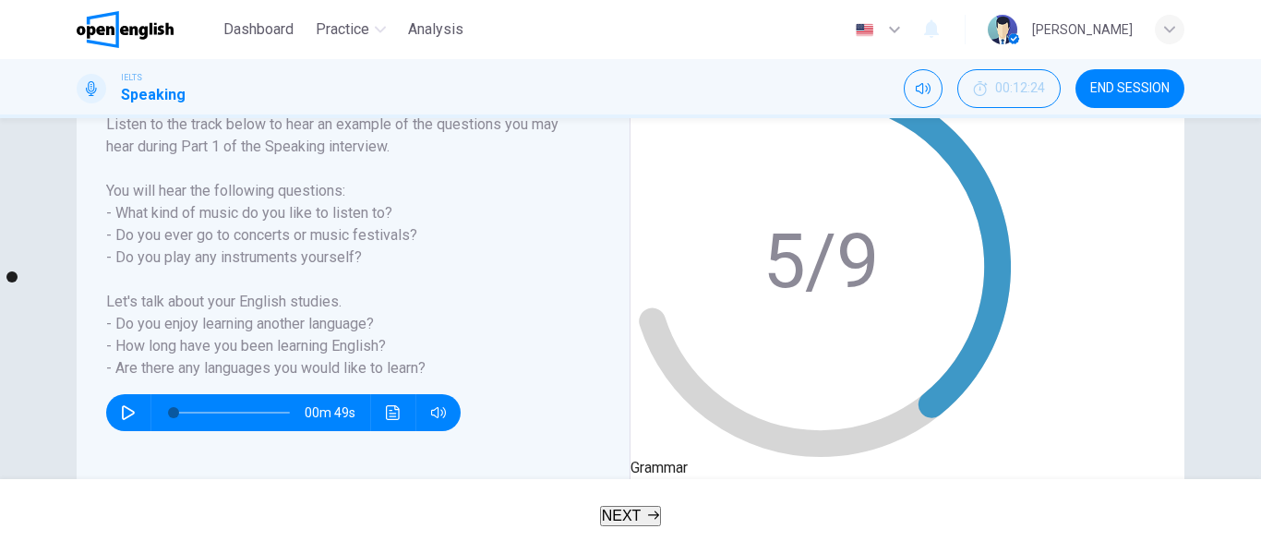
scroll to position [233, 0]
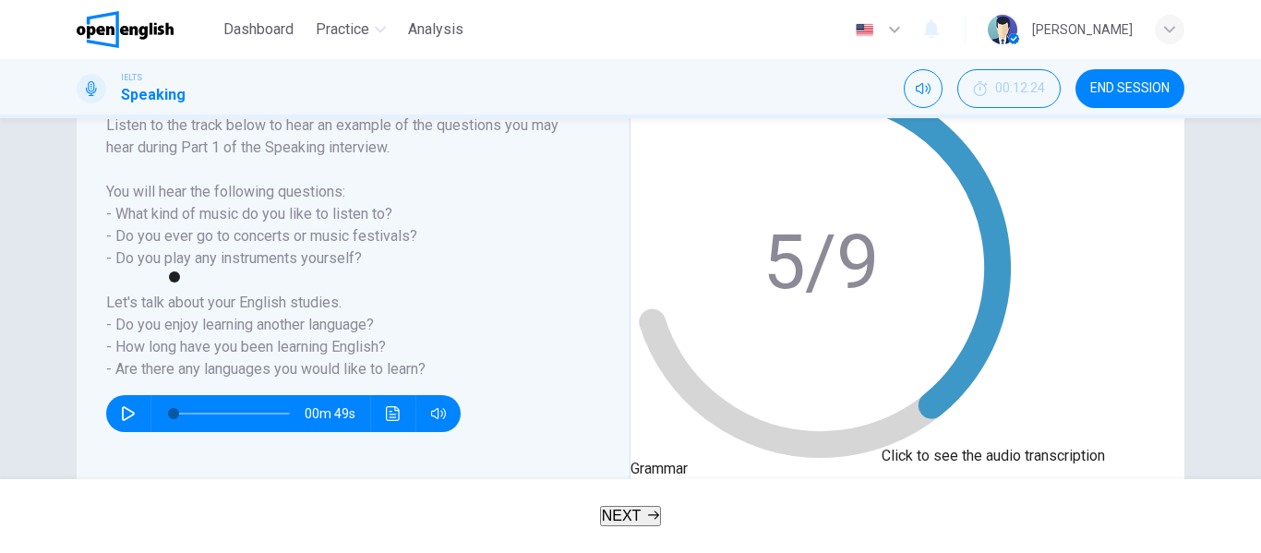
type input "**"
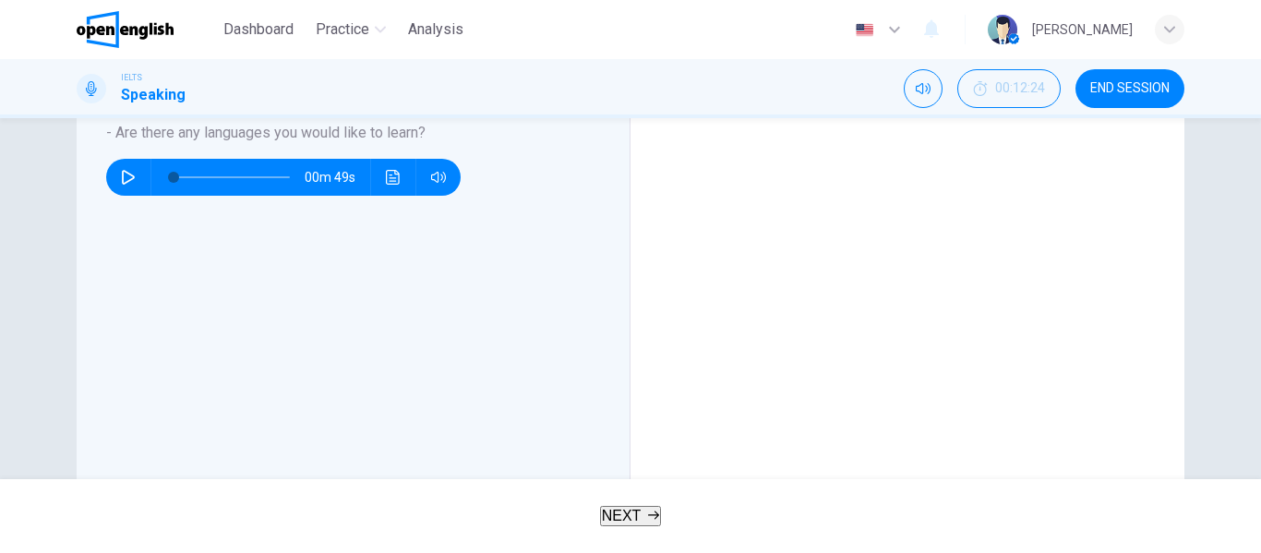
scroll to position [470, 0]
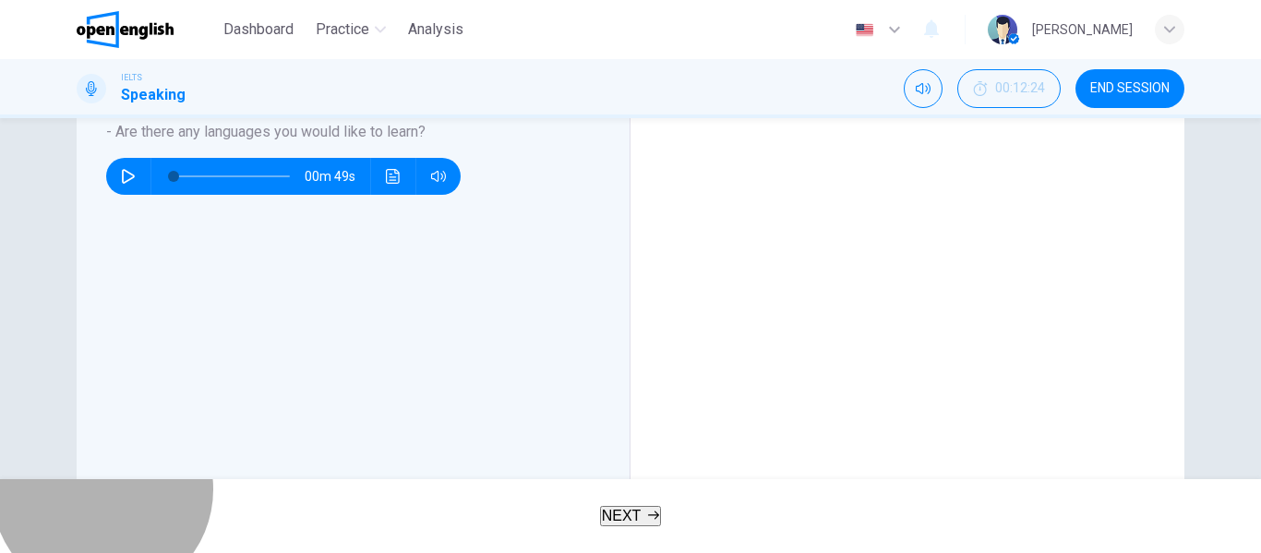
click at [662, 506] on button "NEXT" at bounding box center [631, 516] width 62 height 20
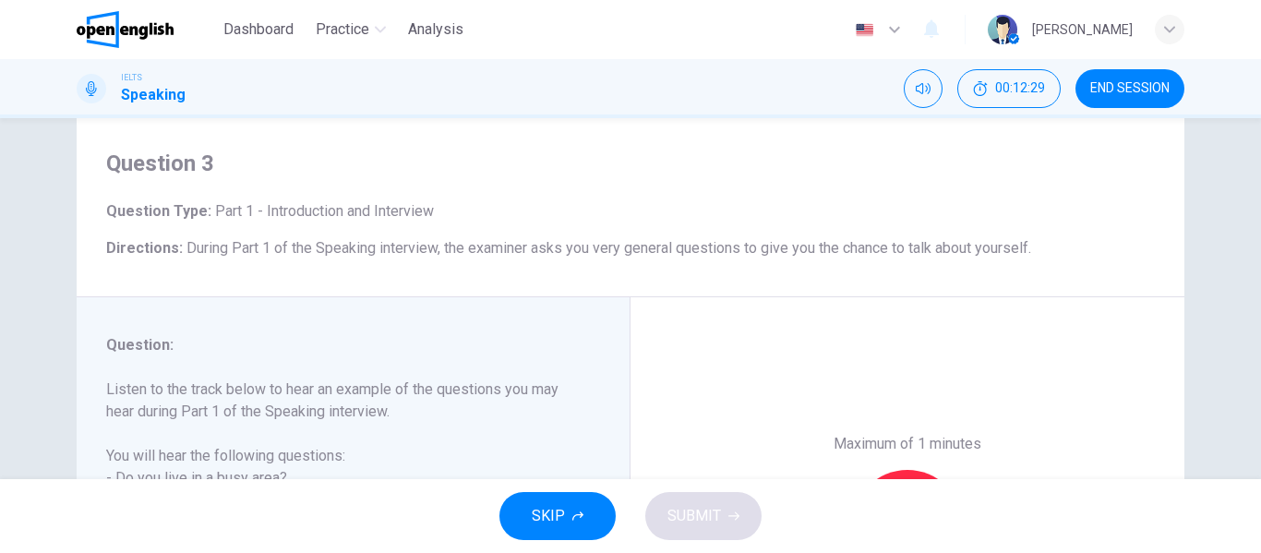
scroll to position [0, 0]
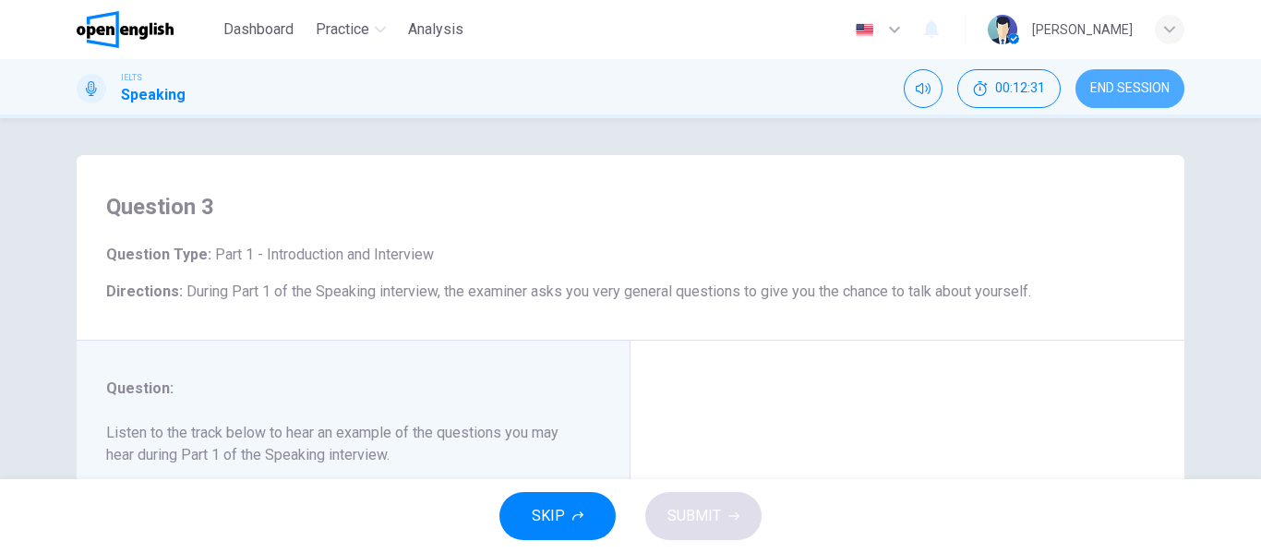
click at [1149, 85] on span "END SESSION" at bounding box center [1129, 88] width 79 height 15
